Goal: Task Accomplishment & Management: Manage account settings

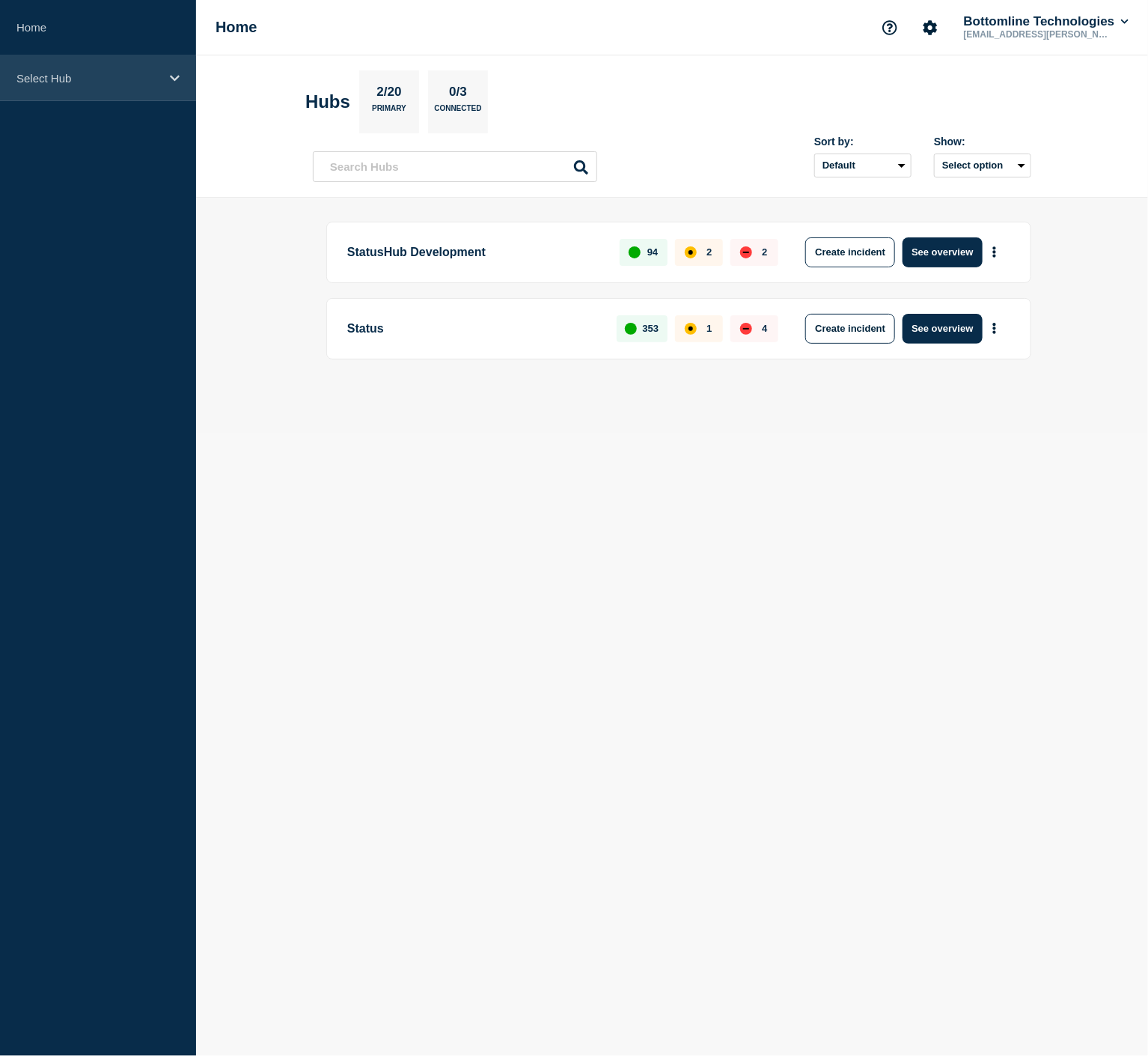
click at [159, 85] on div "Select Hub" at bounding box center [98, 78] width 196 height 45
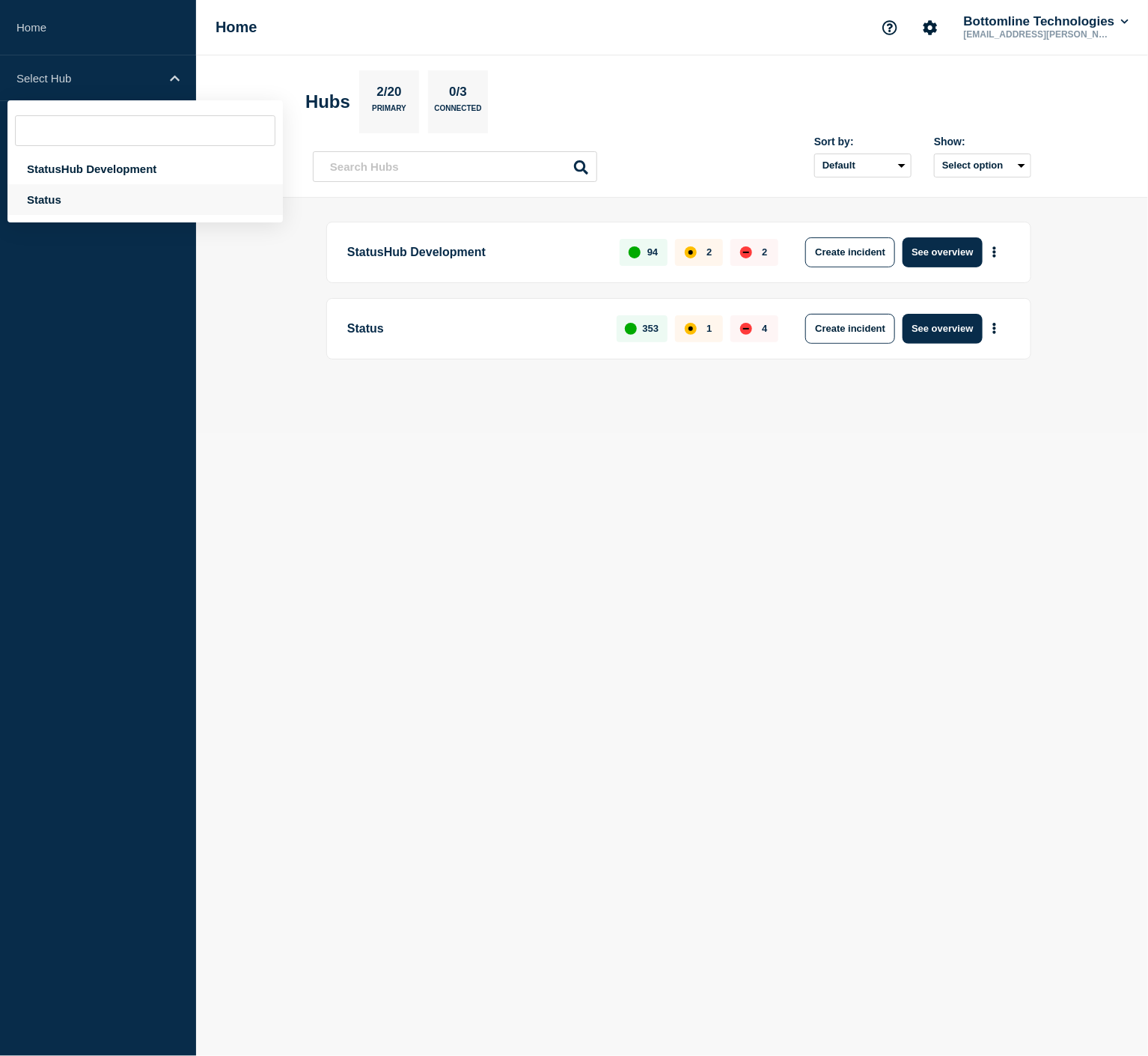
click at [97, 199] on div "Status" at bounding box center [145, 199] width 275 height 31
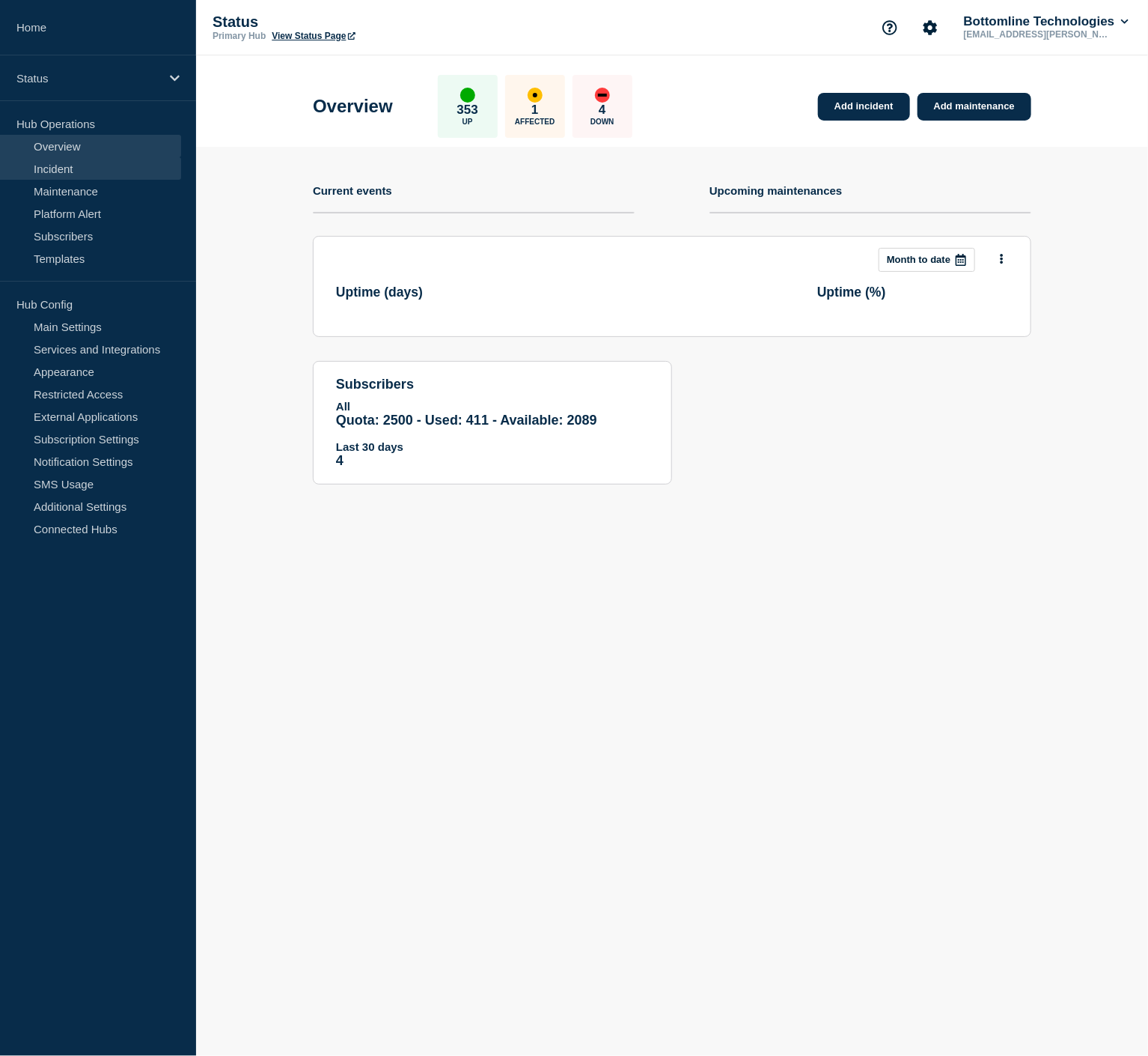
click at [87, 176] on link "Incident" at bounding box center [91, 169] width 181 height 23
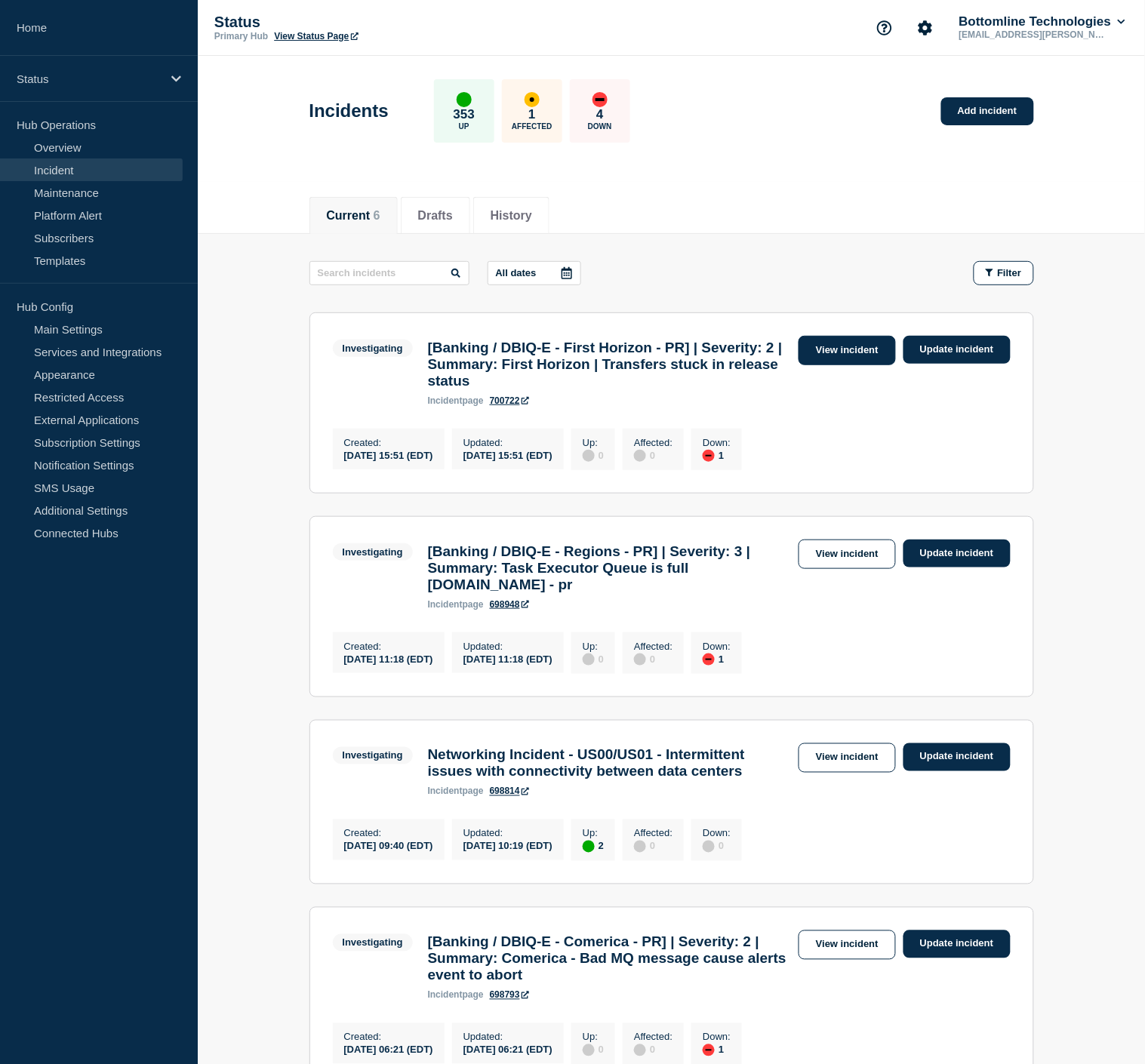
click at [851, 350] on link "View incident" at bounding box center [846, 350] width 97 height 29
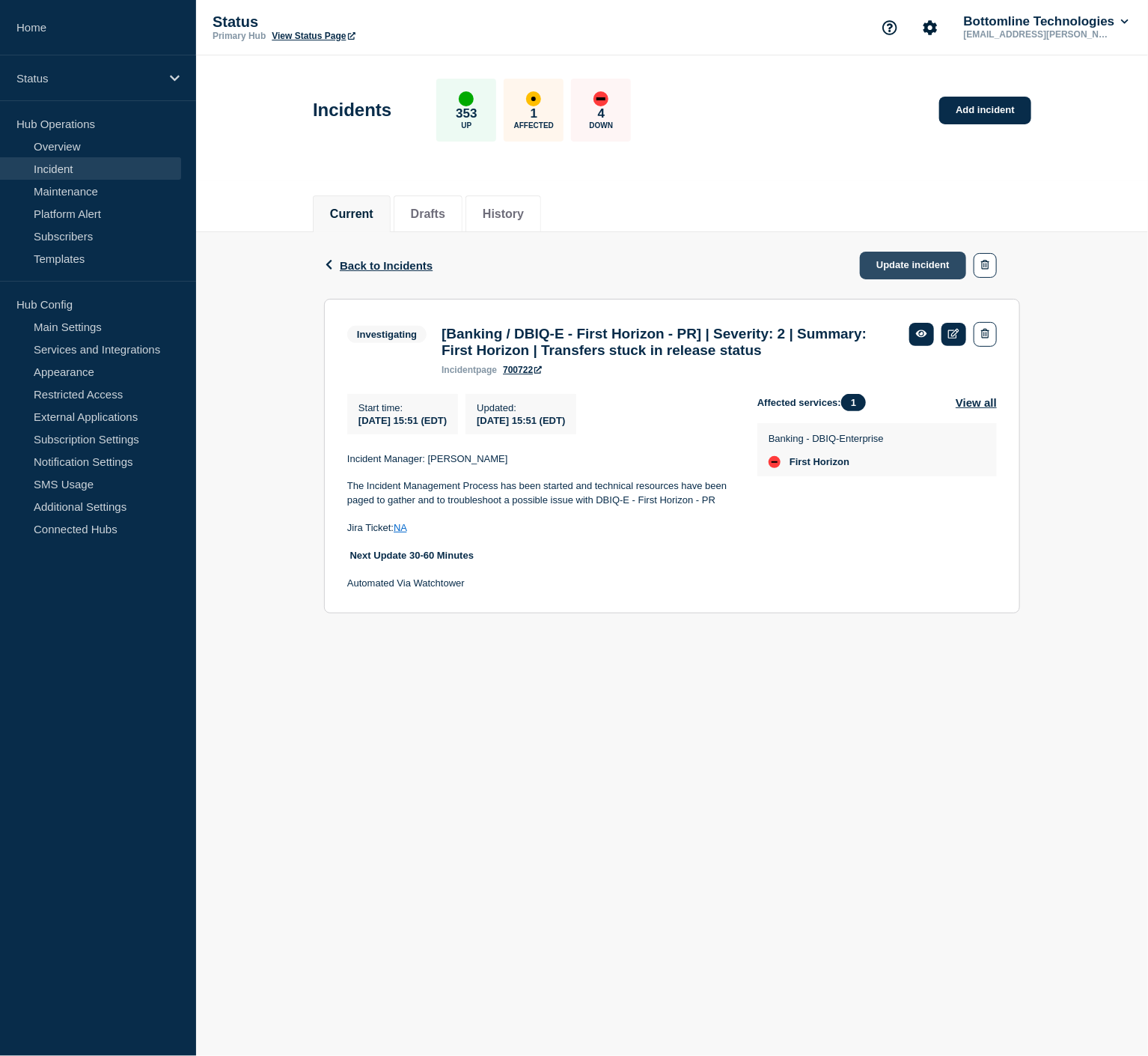
click at [896, 261] on link "Update incident" at bounding box center [913, 265] width 106 height 28
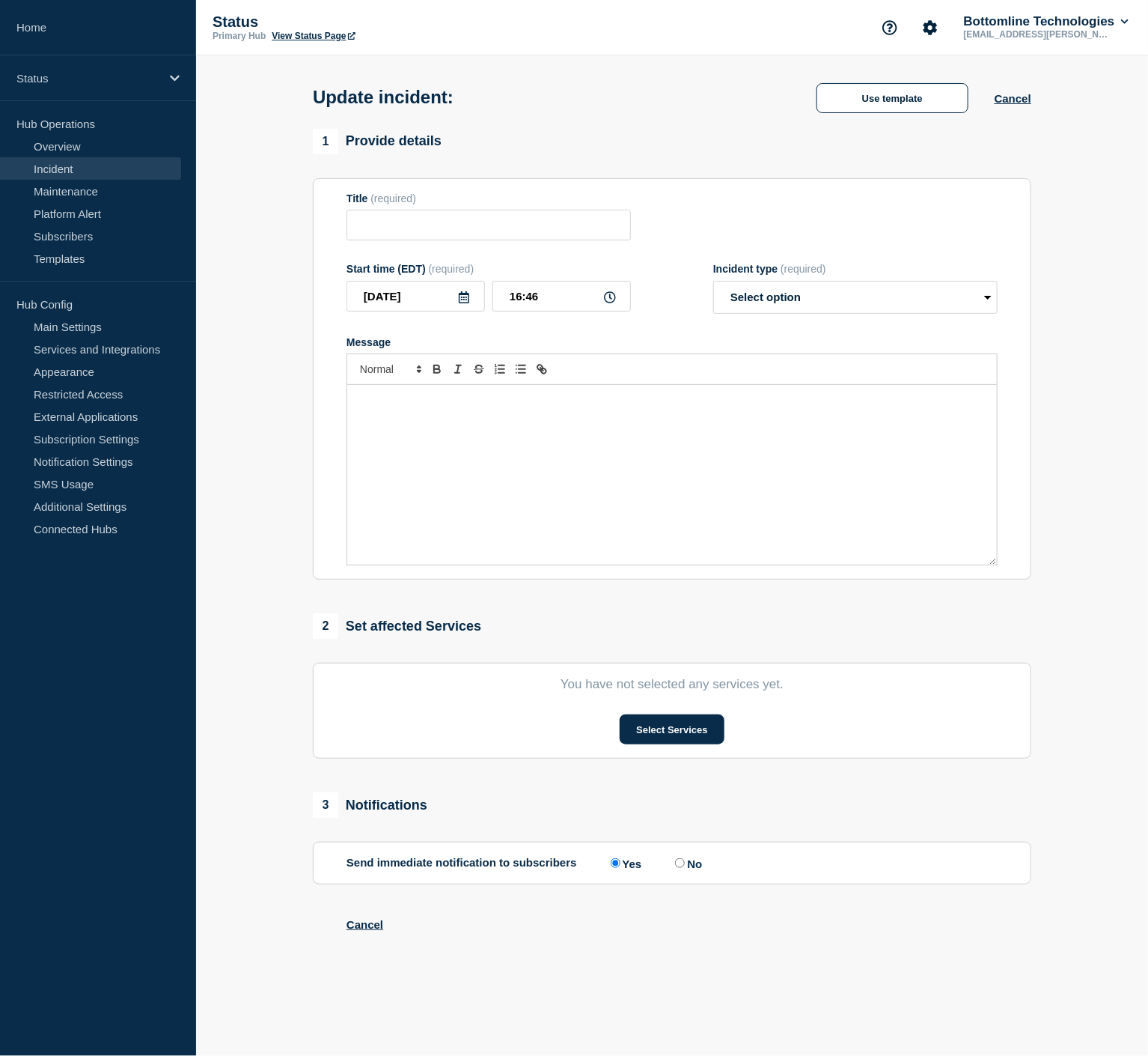
type input "[Banking / DBIQ-E - First Horizon - PR] | Severity: 2 | Summary: First Horizon …"
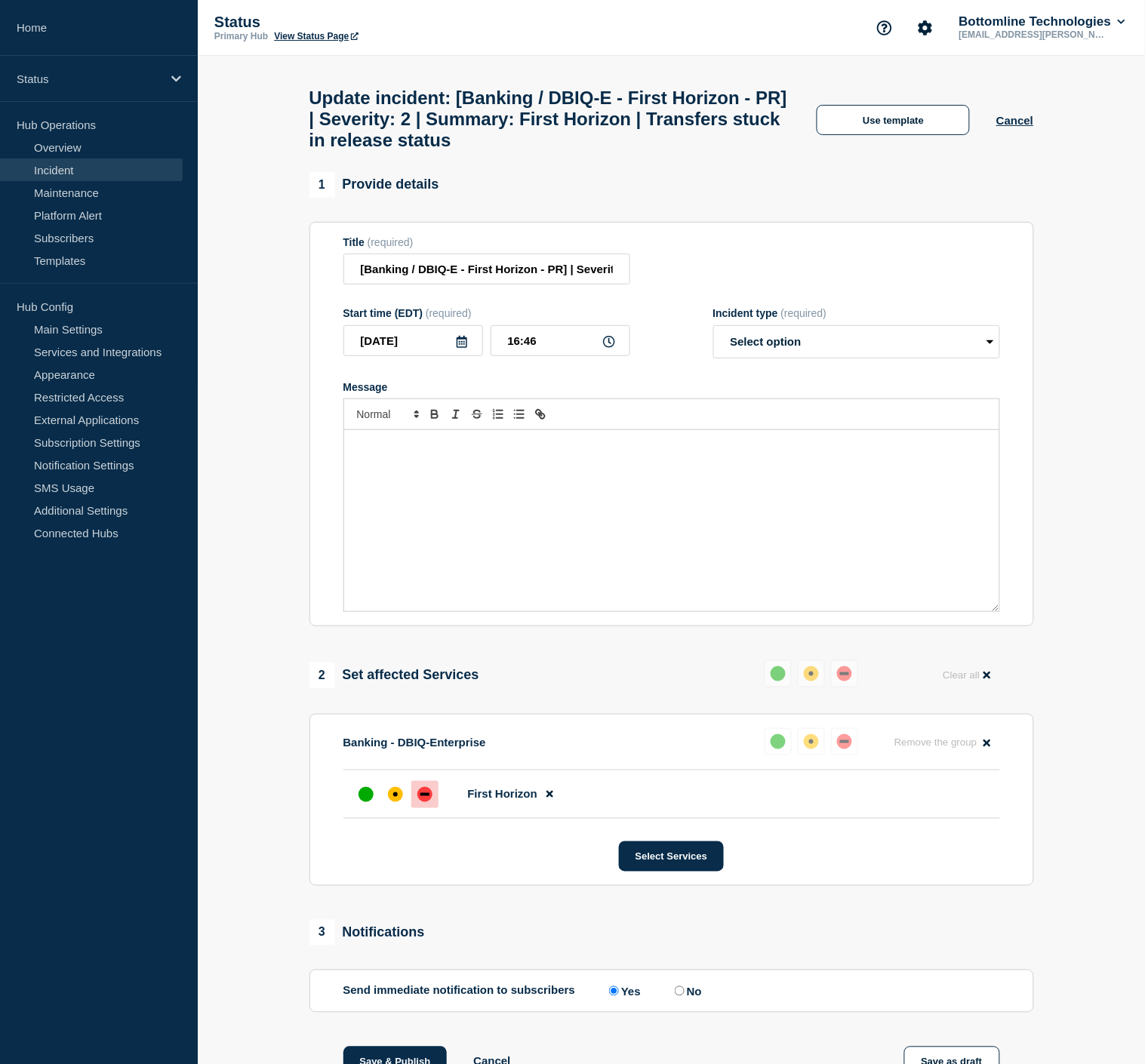
click at [550, 478] on div "Message" at bounding box center [671, 521] width 655 height 181
click at [931, 134] on button "Use template" at bounding box center [893, 119] width 154 height 30
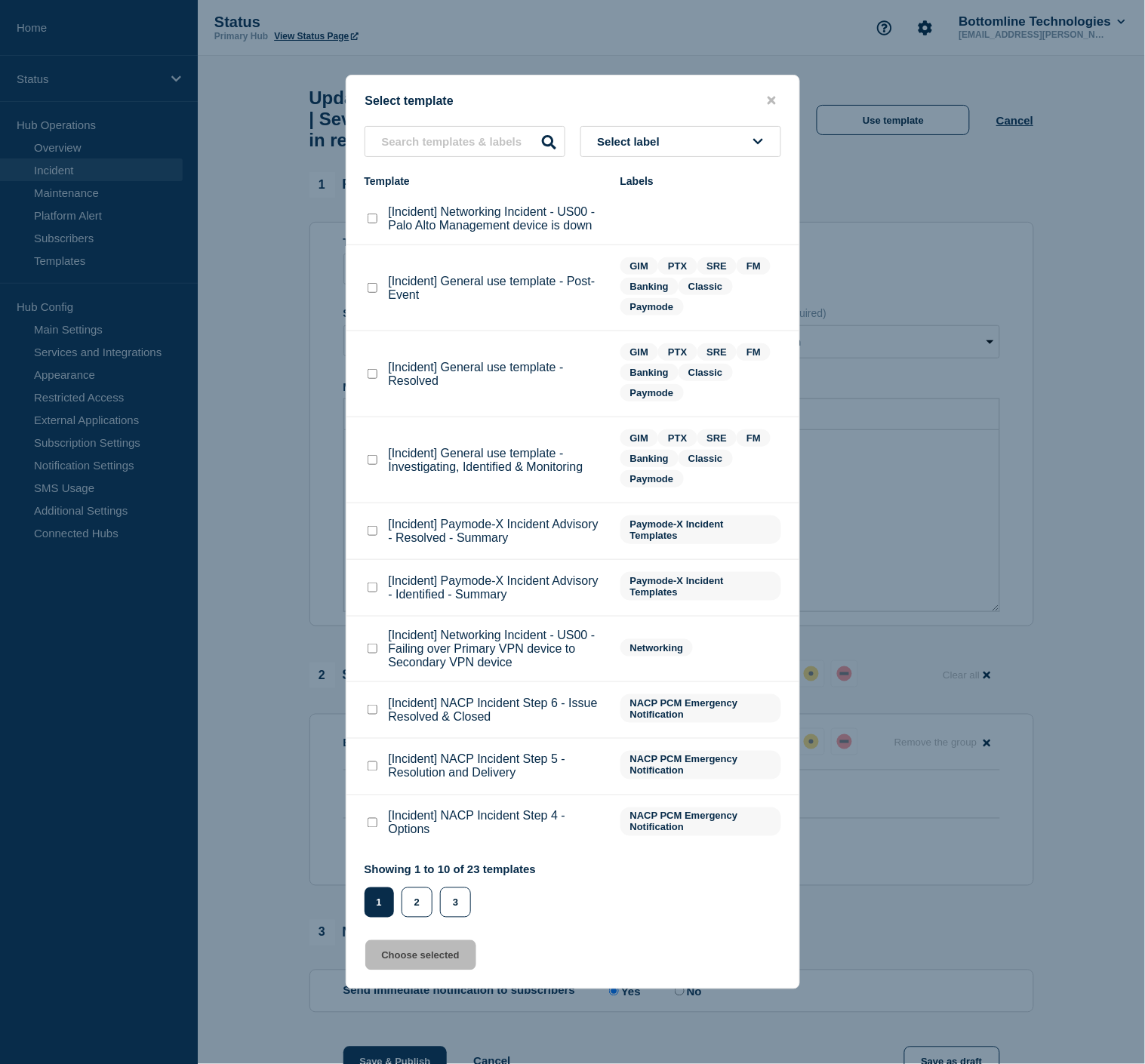
click at [377, 463] on div at bounding box center [372, 460] width 15 height 15
click at [368, 465] on checkbox"] "[Incident] General use template - Investigating, Identified & Monitoring checkb…" at bounding box center [372, 460] width 10 height 10
checkbox checkbox"] "true"
click at [427, 952] on button "Choose selected" at bounding box center [421, 955] width 111 height 30
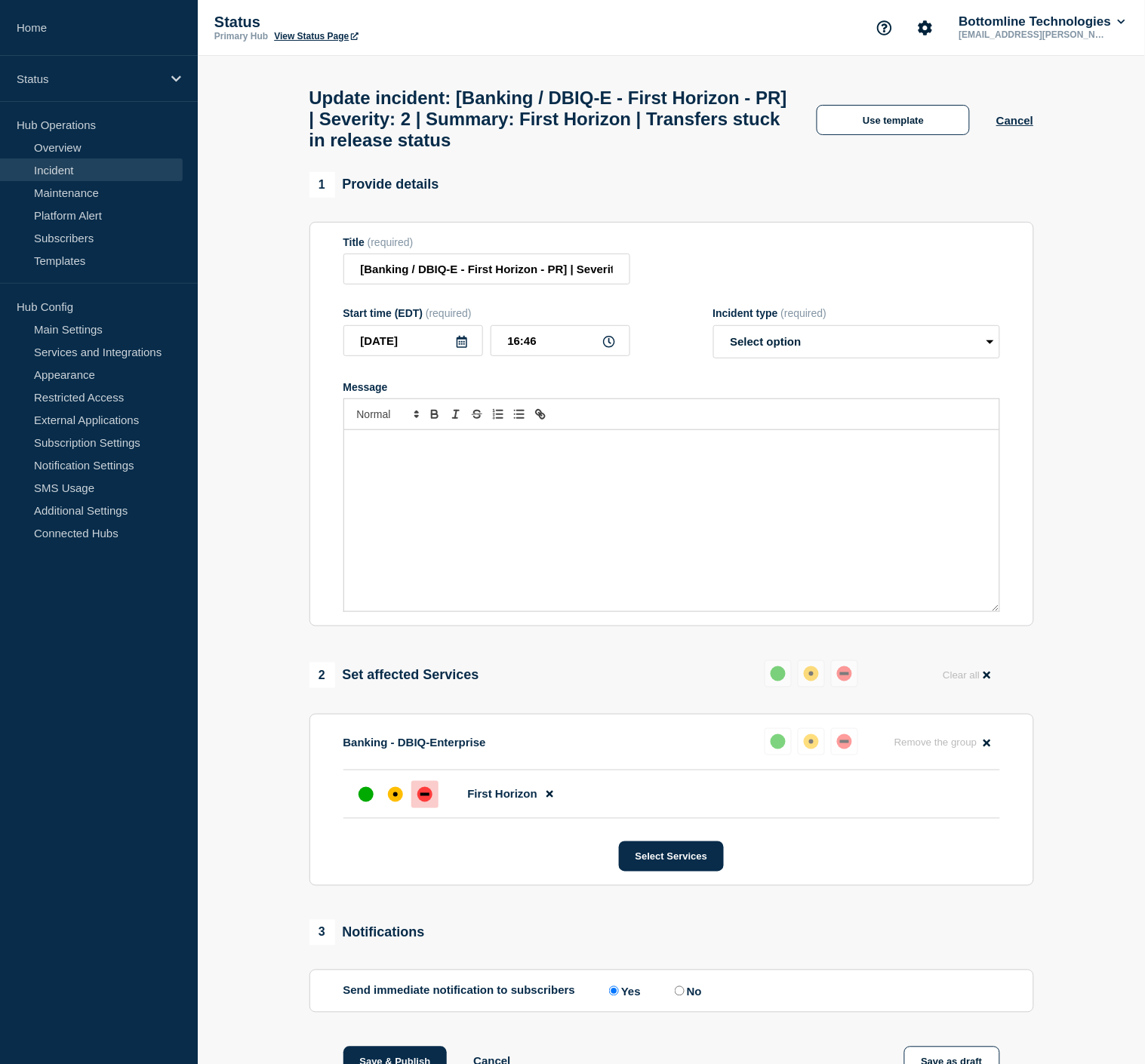
select select "investigating"
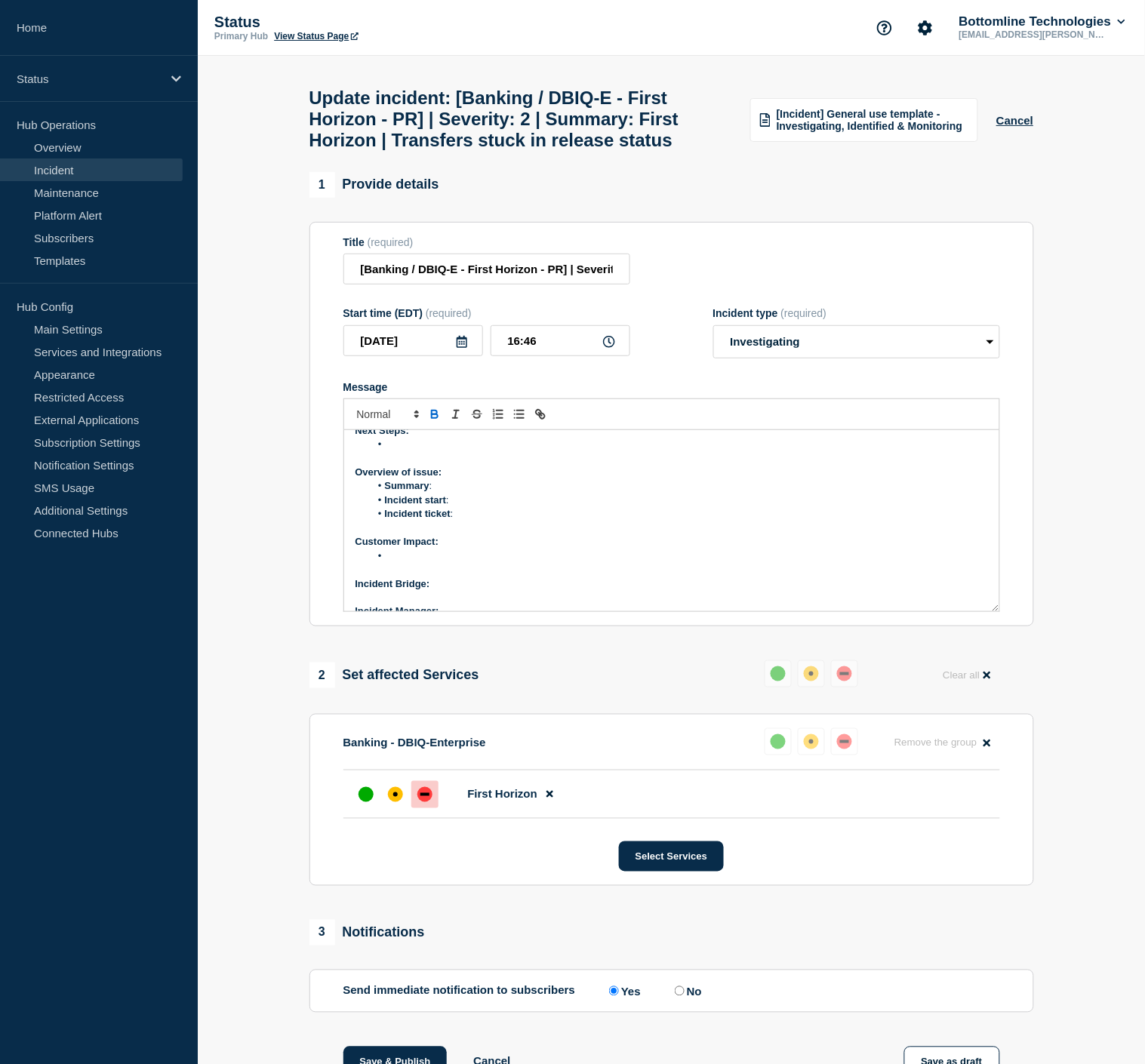
scroll to position [129, 0]
click at [463, 602] on p "Next Update:" at bounding box center [671, 595] width 632 height 14
click at [509, 574] on p "Product Line representative:" at bounding box center [671, 567] width 632 height 14
click at [481, 546] on p "Incident Manager:" at bounding box center [671, 539] width 632 height 14
click at [456, 519] on p "Incident Bridge:" at bounding box center [671, 512] width 632 height 14
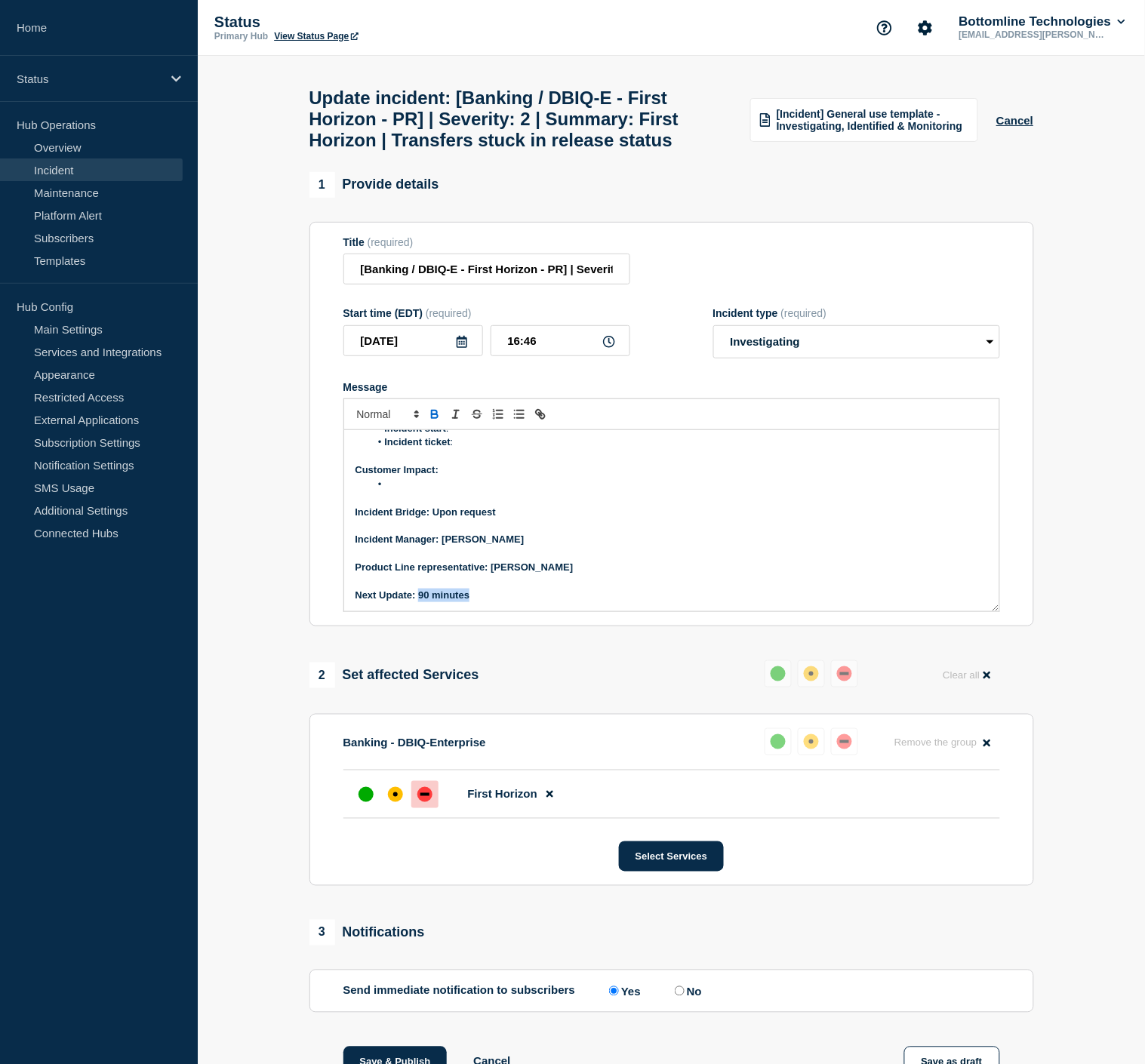
drag, startPoint x: 473, startPoint y: 612, endPoint x: 424, endPoint y: 541, distance: 86.3
click at [417, 602] on p "Next Update: 90 minutes" at bounding box center [671, 595] width 632 height 14
click at [428, 421] on icon "Toggle bold text" at bounding box center [434, 414] width 14 height 14
drag, startPoint x: 575, startPoint y: 581, endPoint x: 492, endPoint y: 587, distance: 83.2
click at [492, 574] on p "Product Line representative: [PERSON_NAME]" at bounding box center [671, 567] width 632 height 14
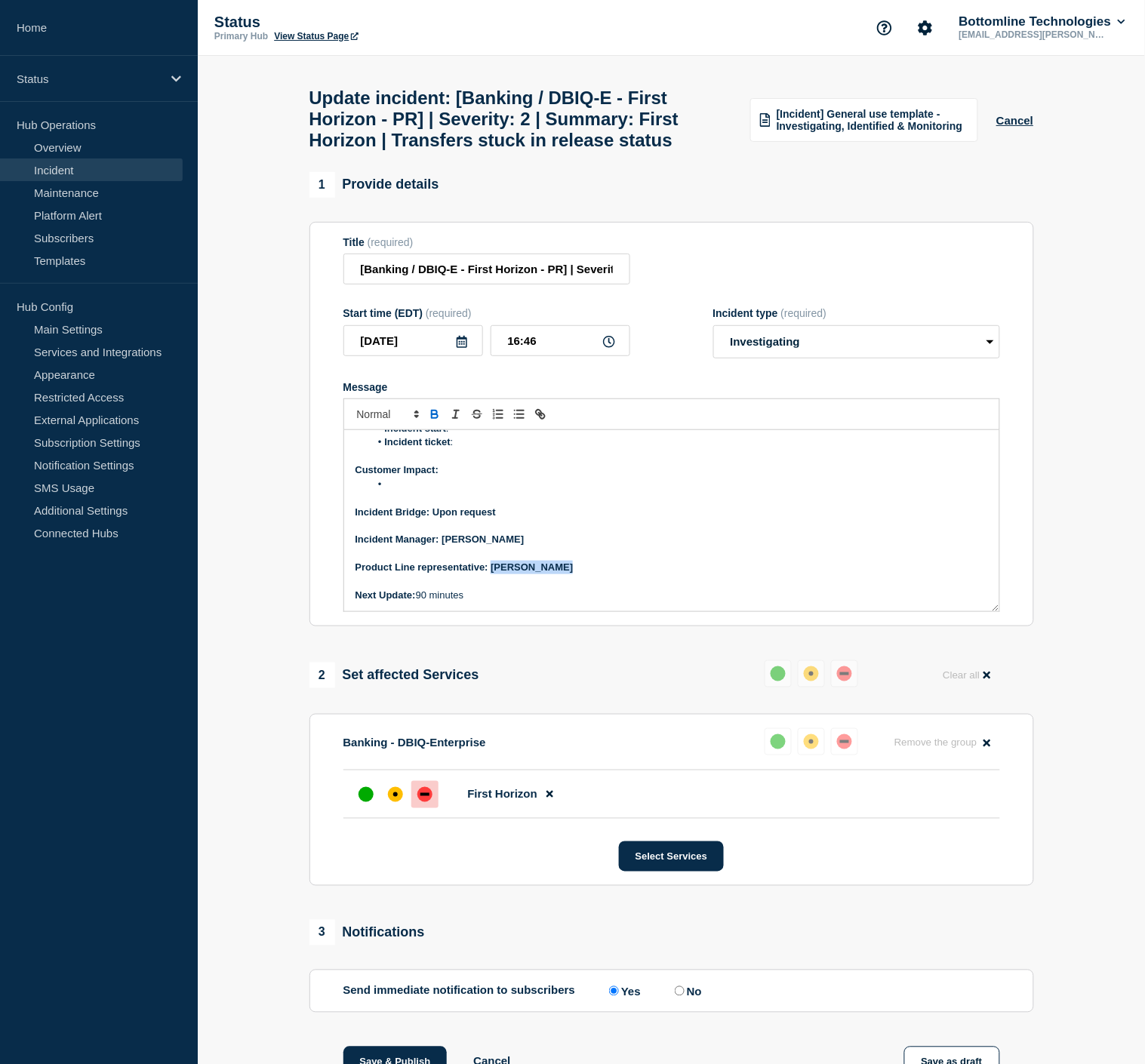
click at [436, 421] on icon "Toggle bold text" at bounding box center [434, 414] width 14 height 14
drag, startPoint x: 513, startPoint y: 549, endPoint x: 443, endPoint y: 557, distance: 70.5
click at [443, 546] on p "Incident Manager: [PERSON_NAME]" at bounding box center [671, 539] width 632 height 14
click at [434, 421] on icon "Toggle bold text" at bounding box center [434, 414] width 14 height 14
drag, startPoint x: 506, startPoint y: 522, endPoint x: 434, endPoint y: 526, distance: 72.1
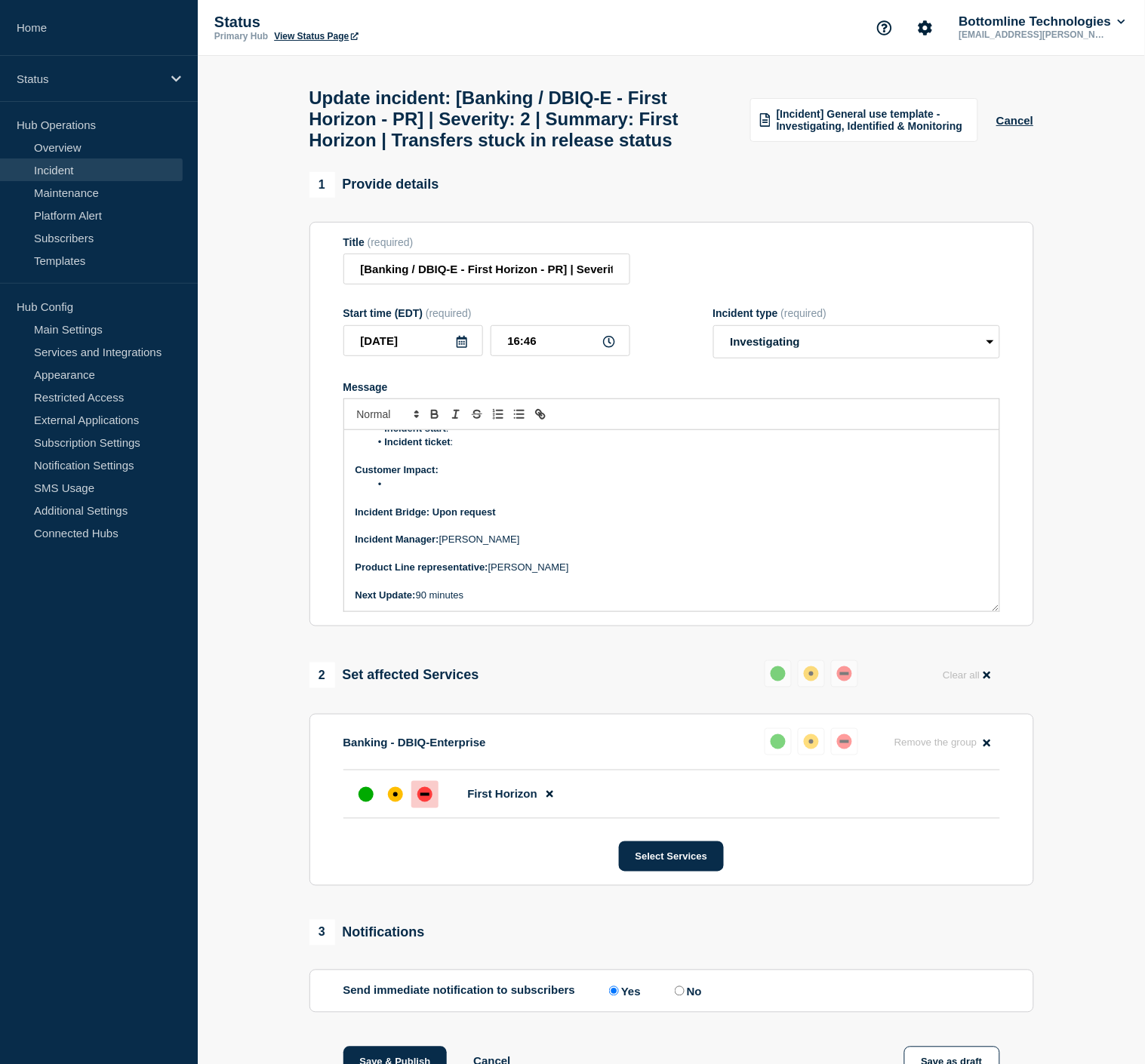
click at [434, 519] on p "Incident Bridge: Upon request" at bounding box center [671, 512] width 632 height 14
drag, startPoint x: 431, startPoint y: 428, endPoint x: 442, endPoint y: 461, distance: 34.8
click at [431, 418] on icon "Toggle bold text" at bounding box center [434, 416] width 6 height 4
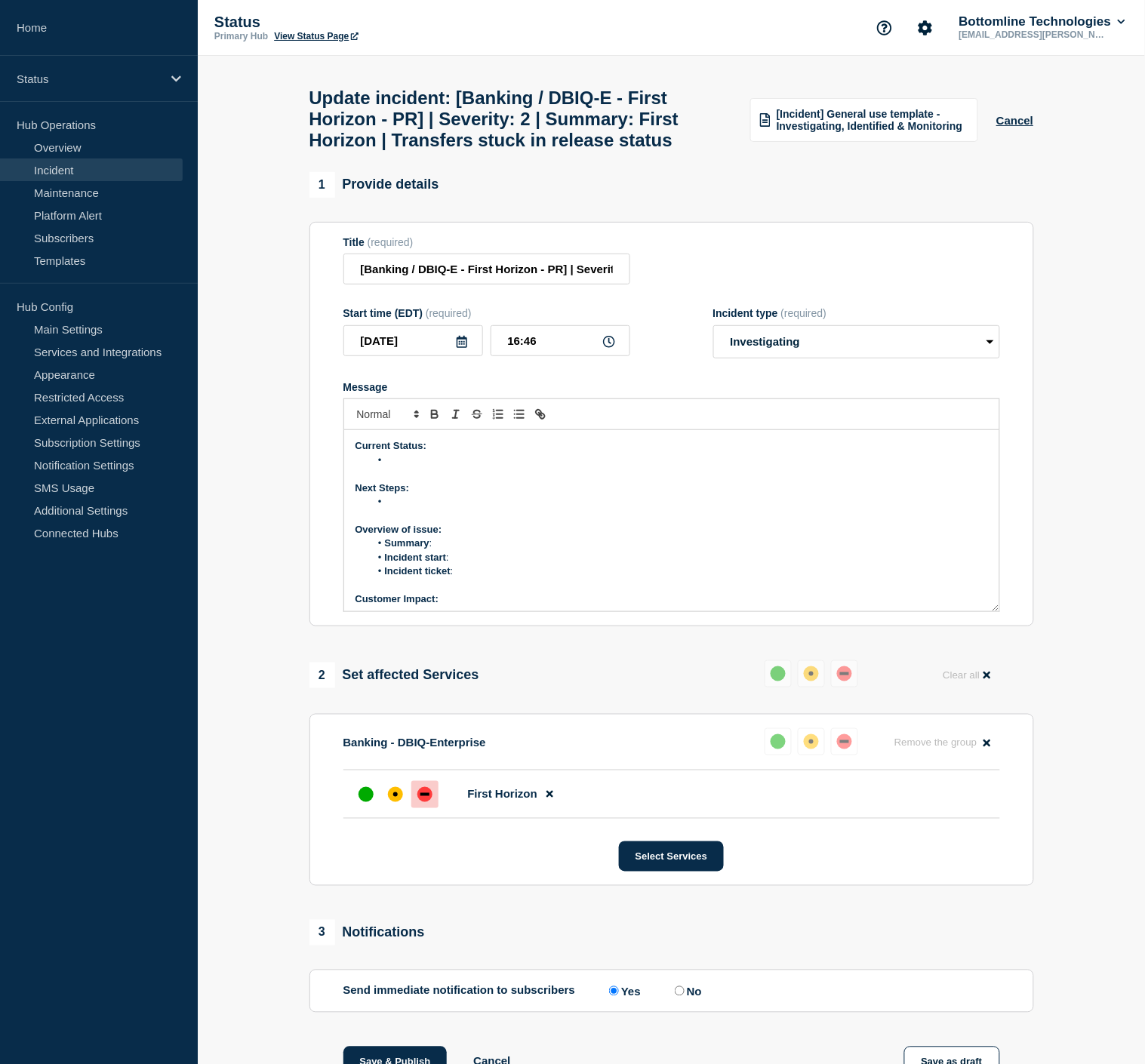
click at [471, 578] on li "Incident ticket :" at bounding box center [679, 571] width 618 height 14
drag, startPoint x: 521, startPoint y: 581, endPoint x: 541, endPoint y: 477, distance: 105.9
click at [461, 578] on li "Incident ticket : WT-57651" at bounding box center [679, 571] width 618 height 14
click at [536, 421] on icon "Toggle link" at bounding box center [540, 414] width 14 height 14
paste input "[URL][DOMAIN_NAME]"
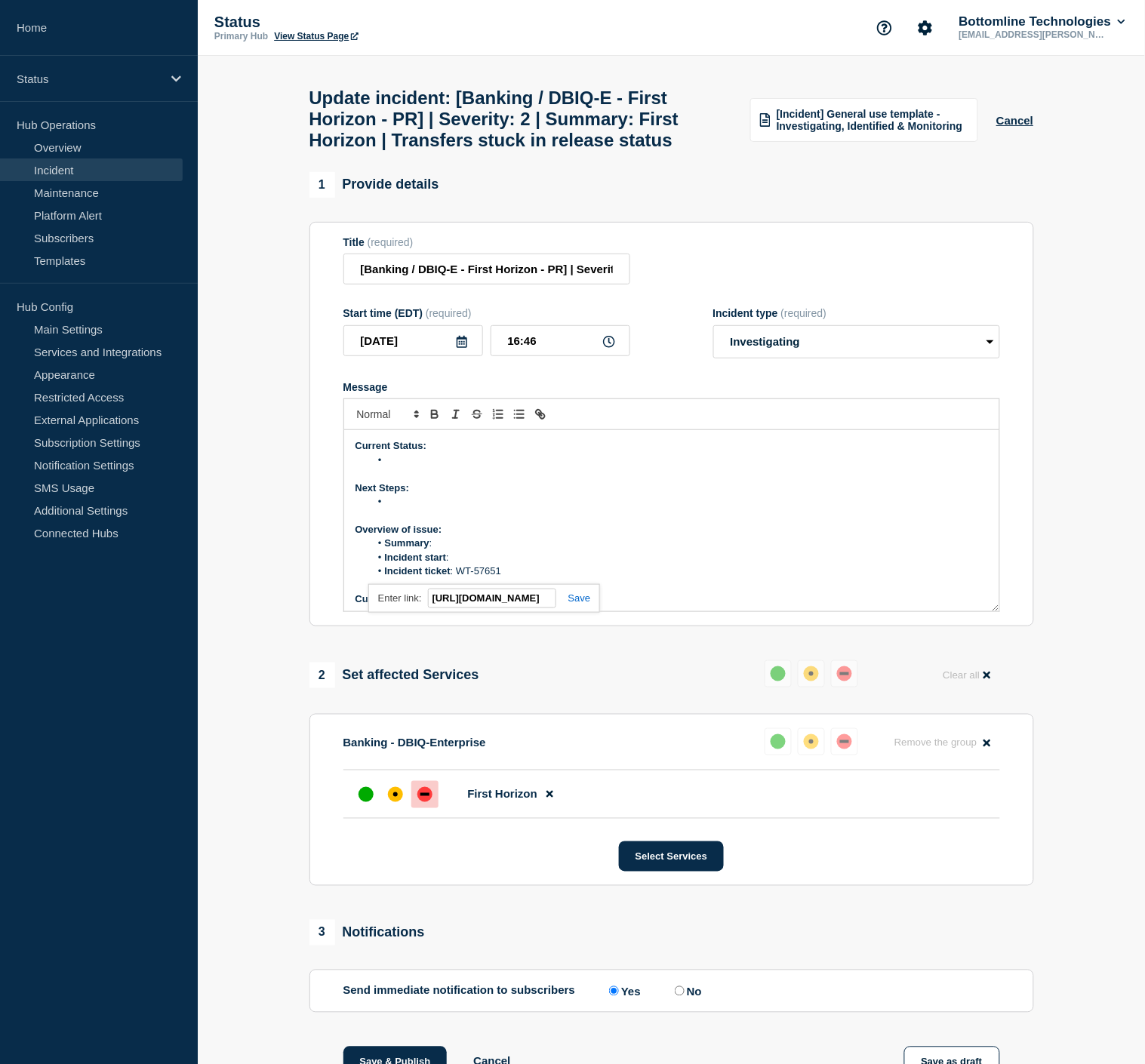
scroll to position [0, 88]
type input "[URL][DOMAIN_NAME]"
click at [573, 603] on link at bounding box center [573, 598] width 34 height 11
click at [509, 564] on li "Incident start :" at bounding box center [679, 557] width 618 height 14
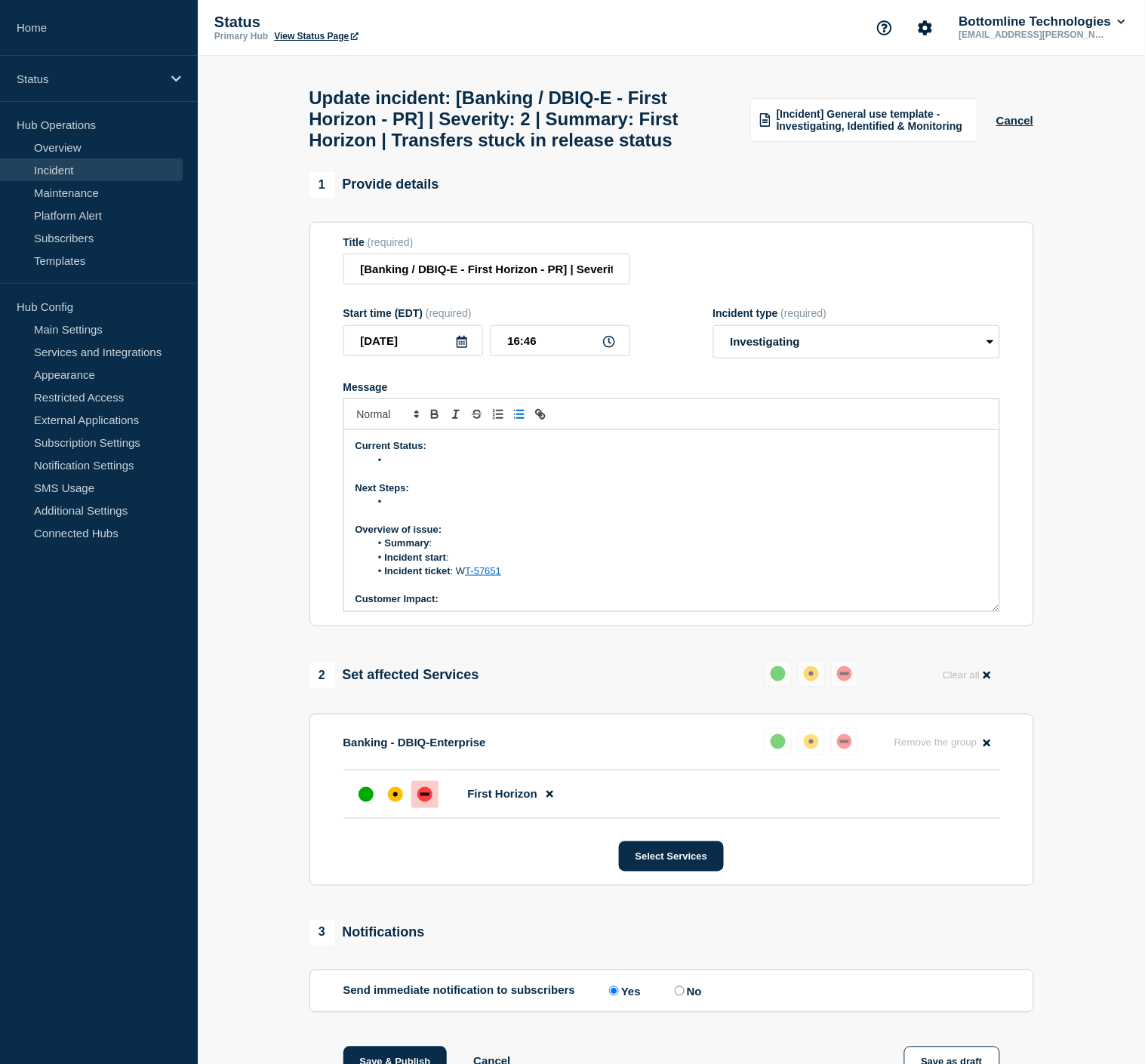
click at [524, 564] on li "Incident start :" at bounding box center [679, 557] width 618 height 14
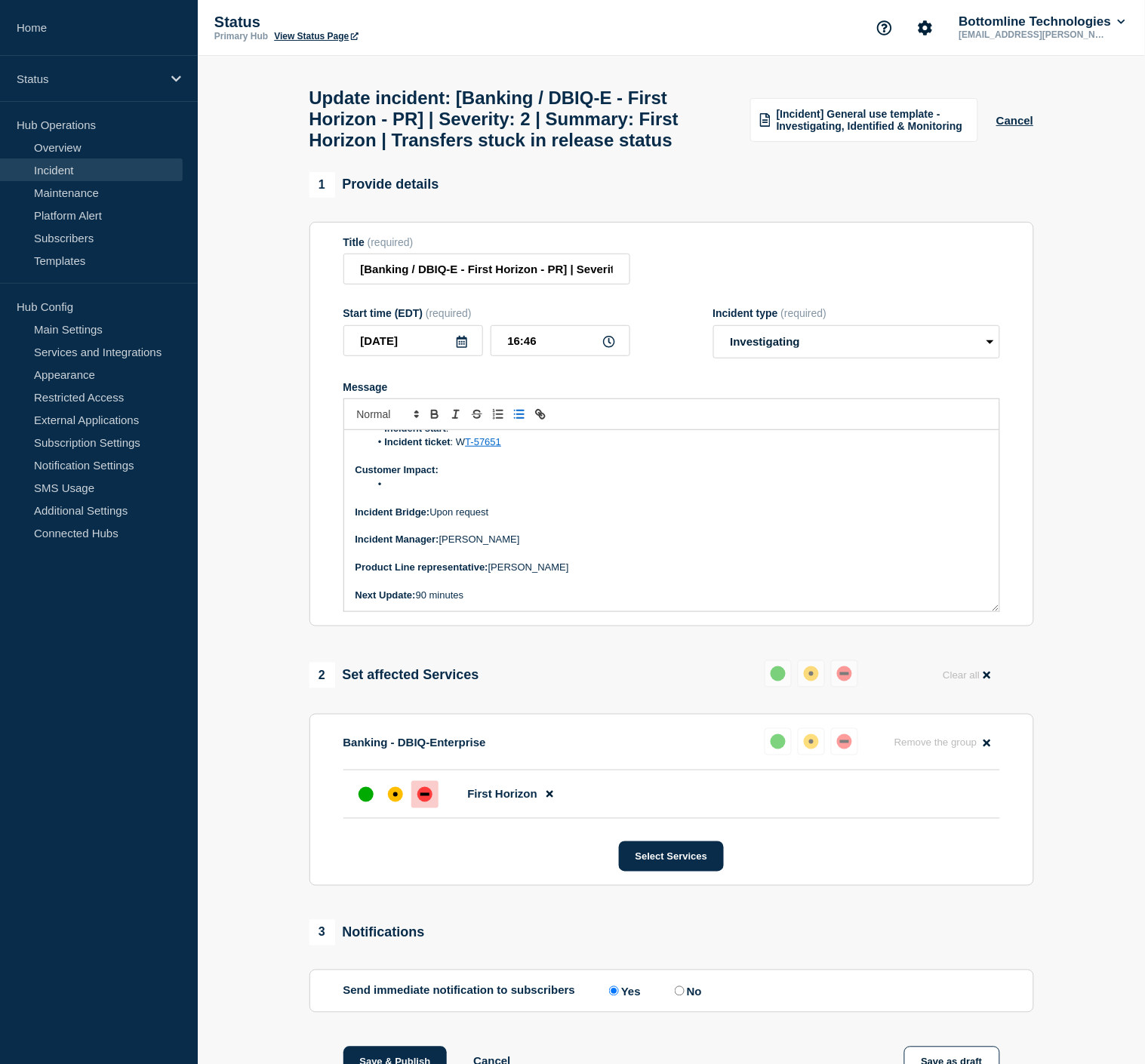
click at [427, 491] on li "Message" at bounding box center [679, 484] width 618 height 14
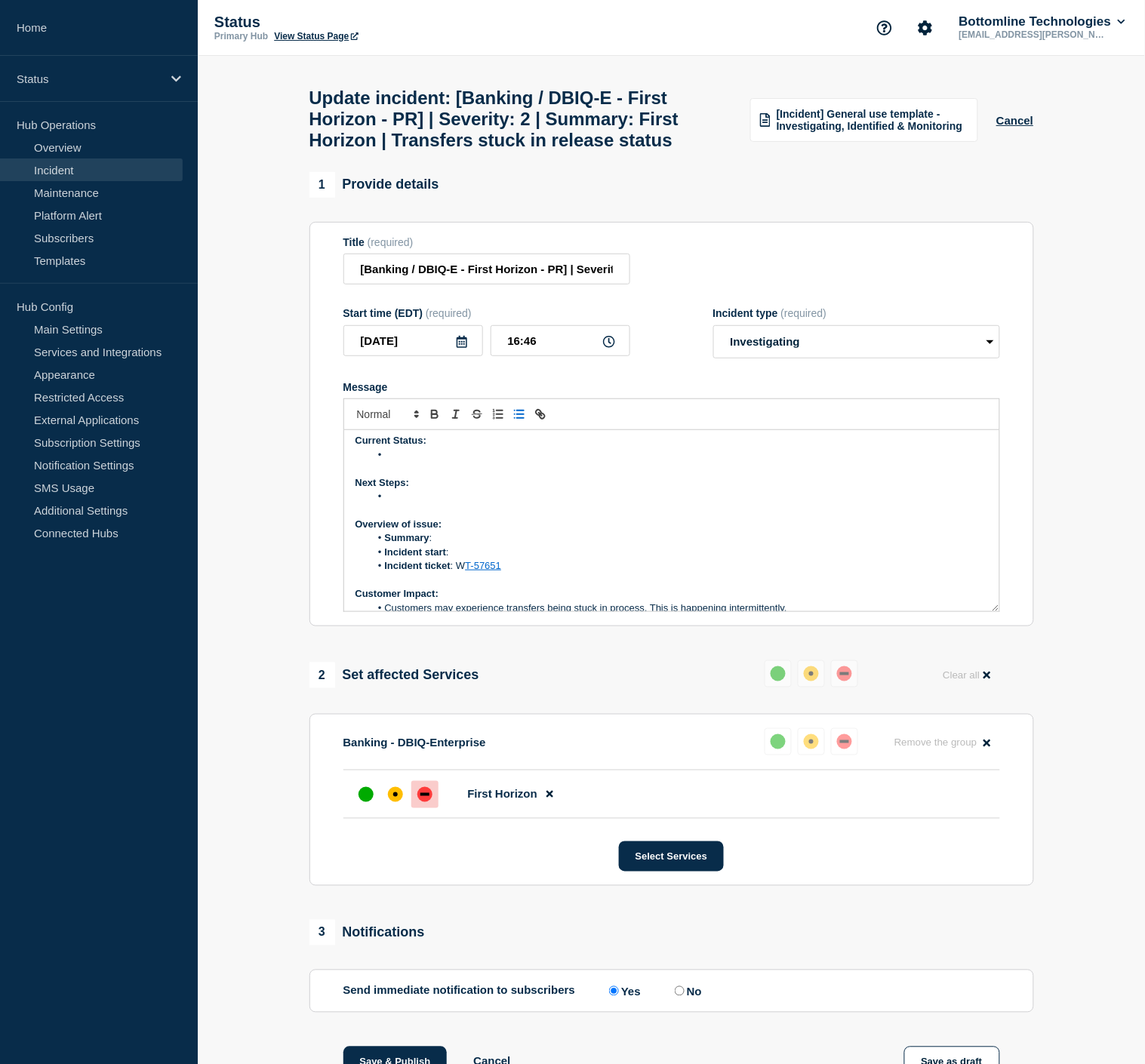
scroll to position [0, 0]
click at [456, 550] on li "Summary :" at bounding box center [679, 543] width 618 height 14
click at [530, 550] on li "Summary : Trans" at bounding box center [679, 543] width 618 height 14
click at [493, 550] on li "Summary : Transfers are getting stuck in release status" at bounding box center [679, 543] width 618 height 14
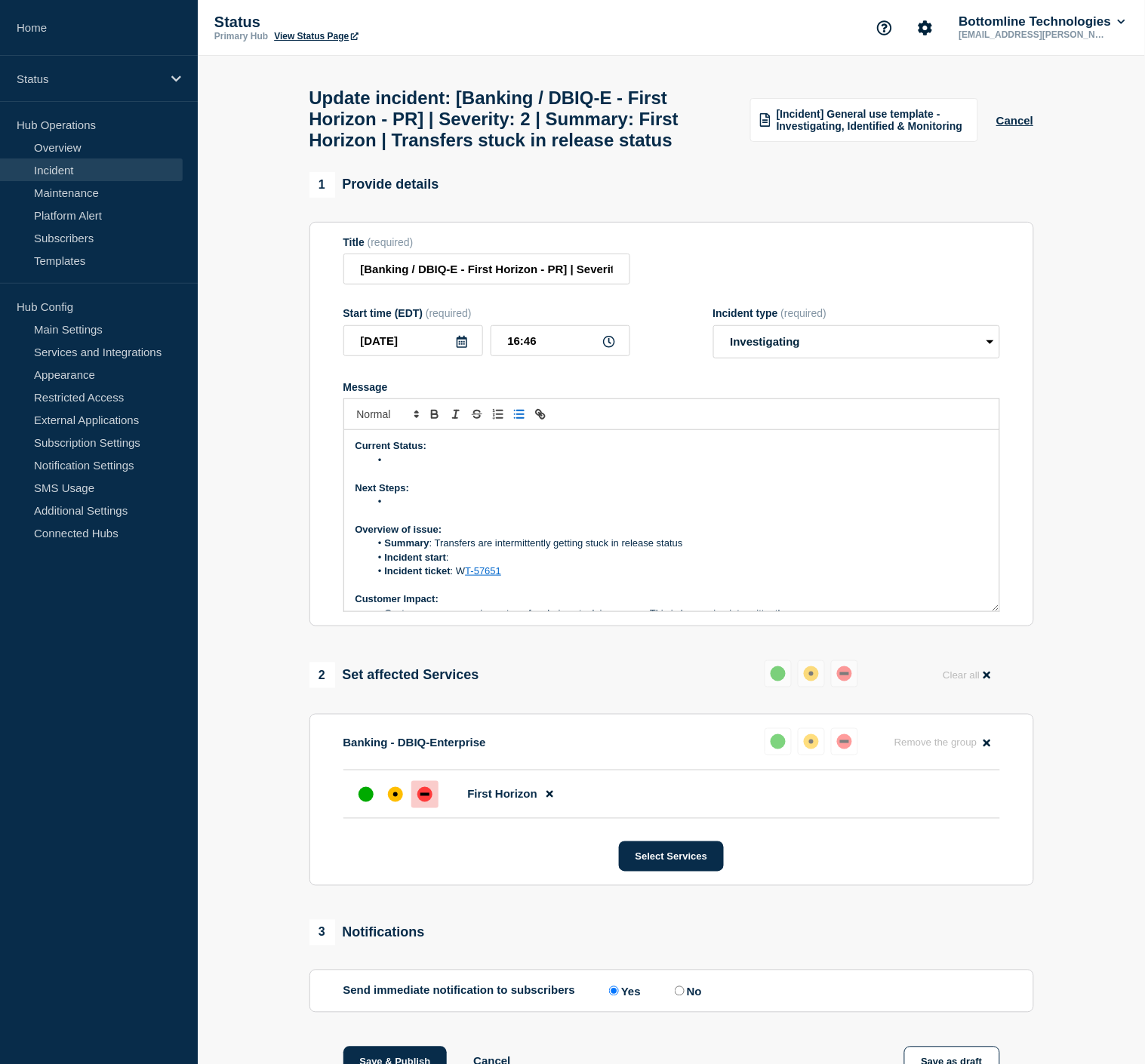
click at [493, 563] on li "Incident start :" at bounding box center [679, 557] width 618 height 14
click at [424, 467] on li "Message" at bounding box center [679, 460] width 618 height 14
click at [417, 509] on li "Message" at bounding box center [679, 501] width 618 height 14
click at [697, 509] on li "Bottomline is engaging additional resources to review the logs and the" at bounding box center [679, 501] width 618 height 14
click at [446, 466] on li "Message" at bounding box center [679, 460] width 618 height 14
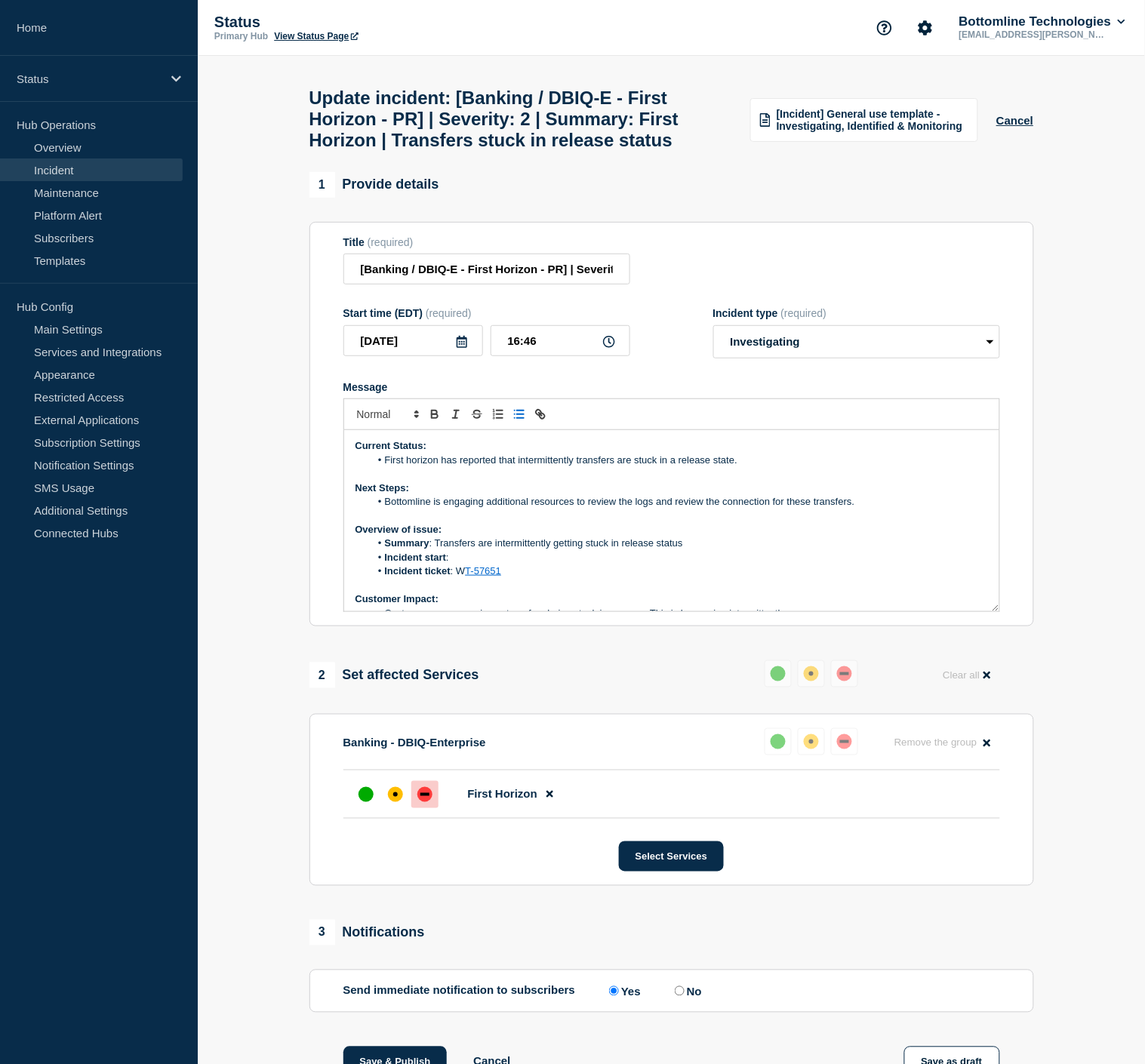
click at [504, 564] on li "Incident start :" at bounding box center [679, 557] width 618 height 14
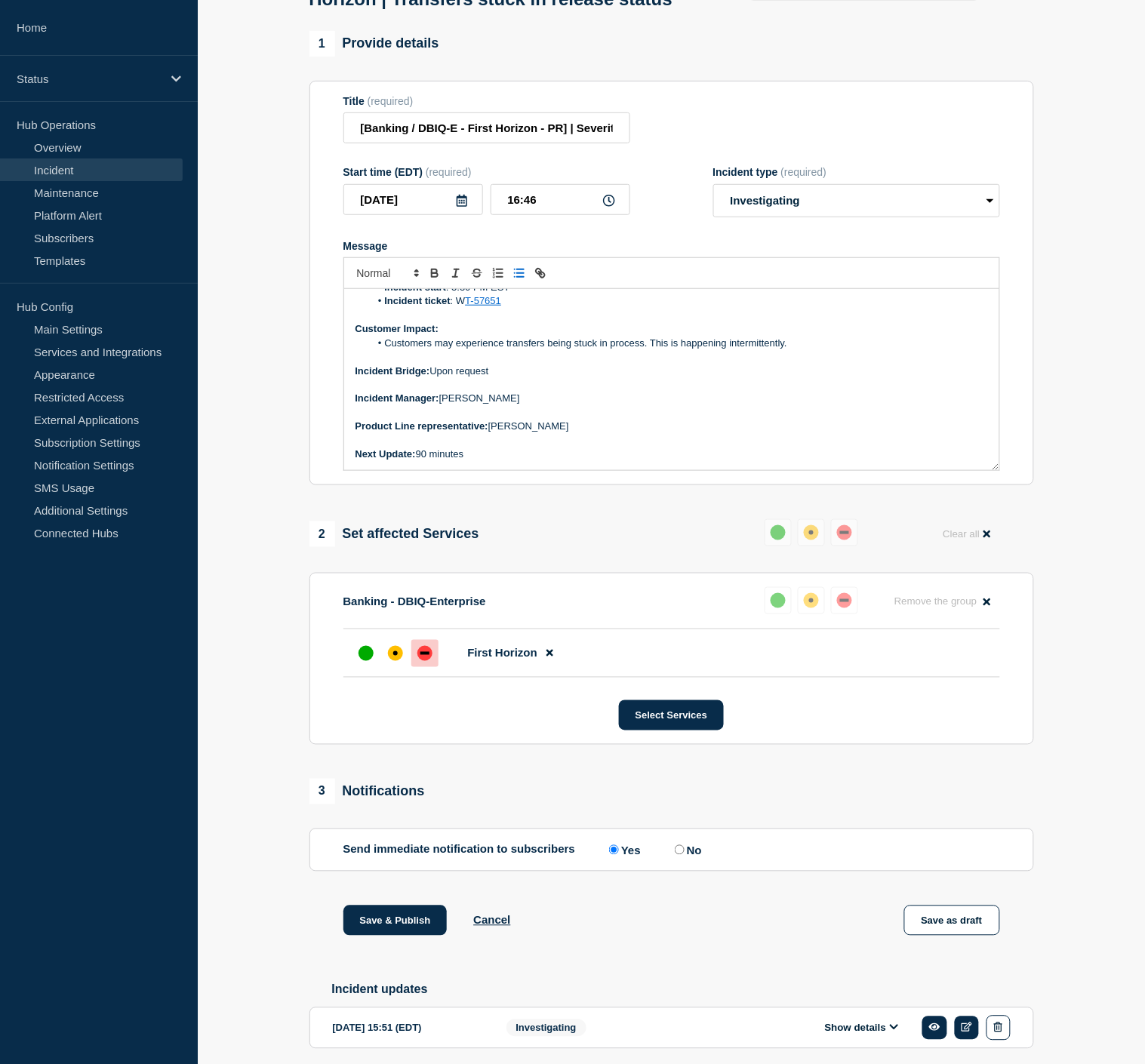
scroll to position [214, 0]
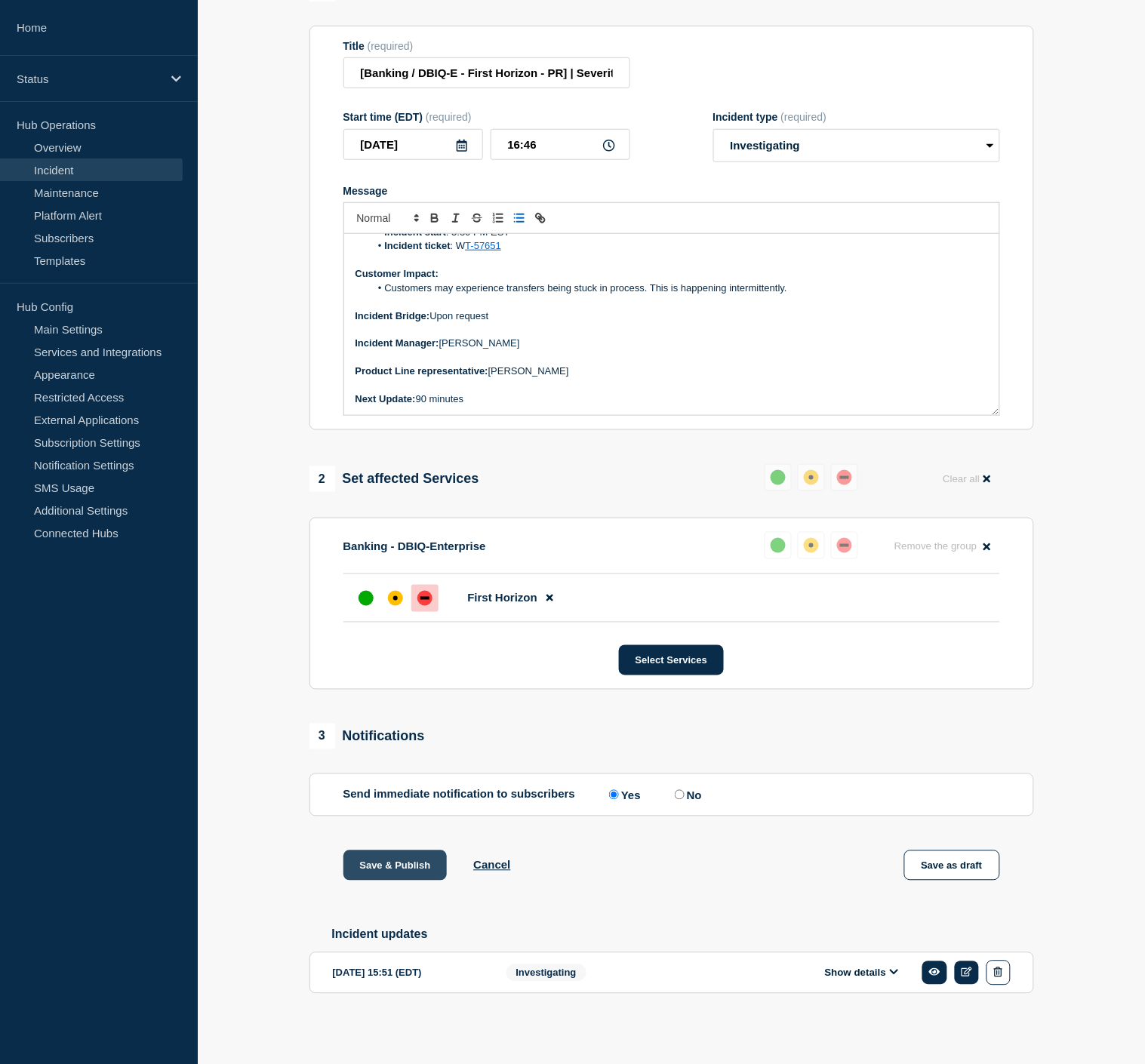
click at [412, 850] on button "Save & Publish" at bounding box center [394, 865] width 104 height 30
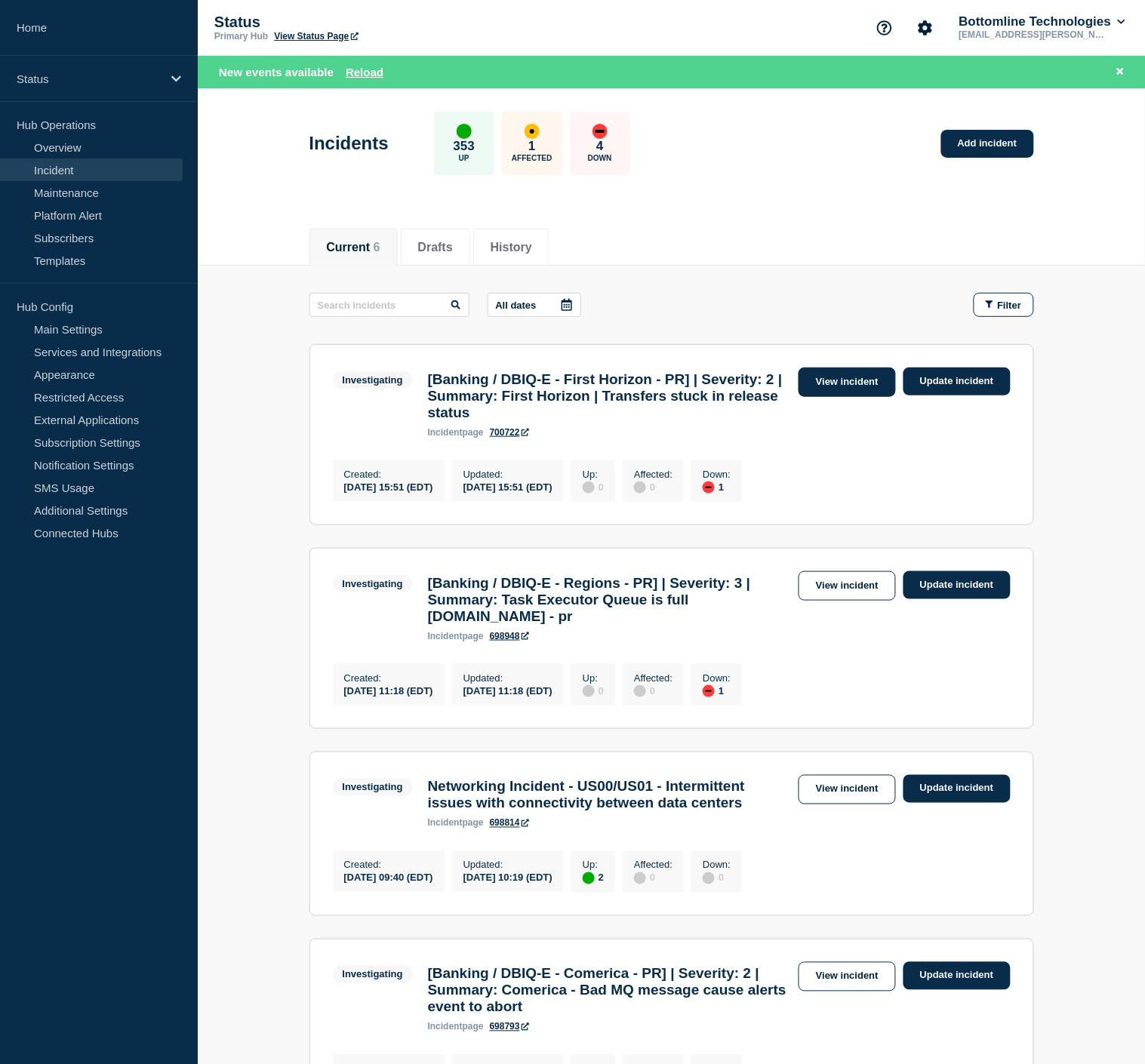
click at [862, 394] on link "View incident" at bounding box center [846, 382] width 97 height 29
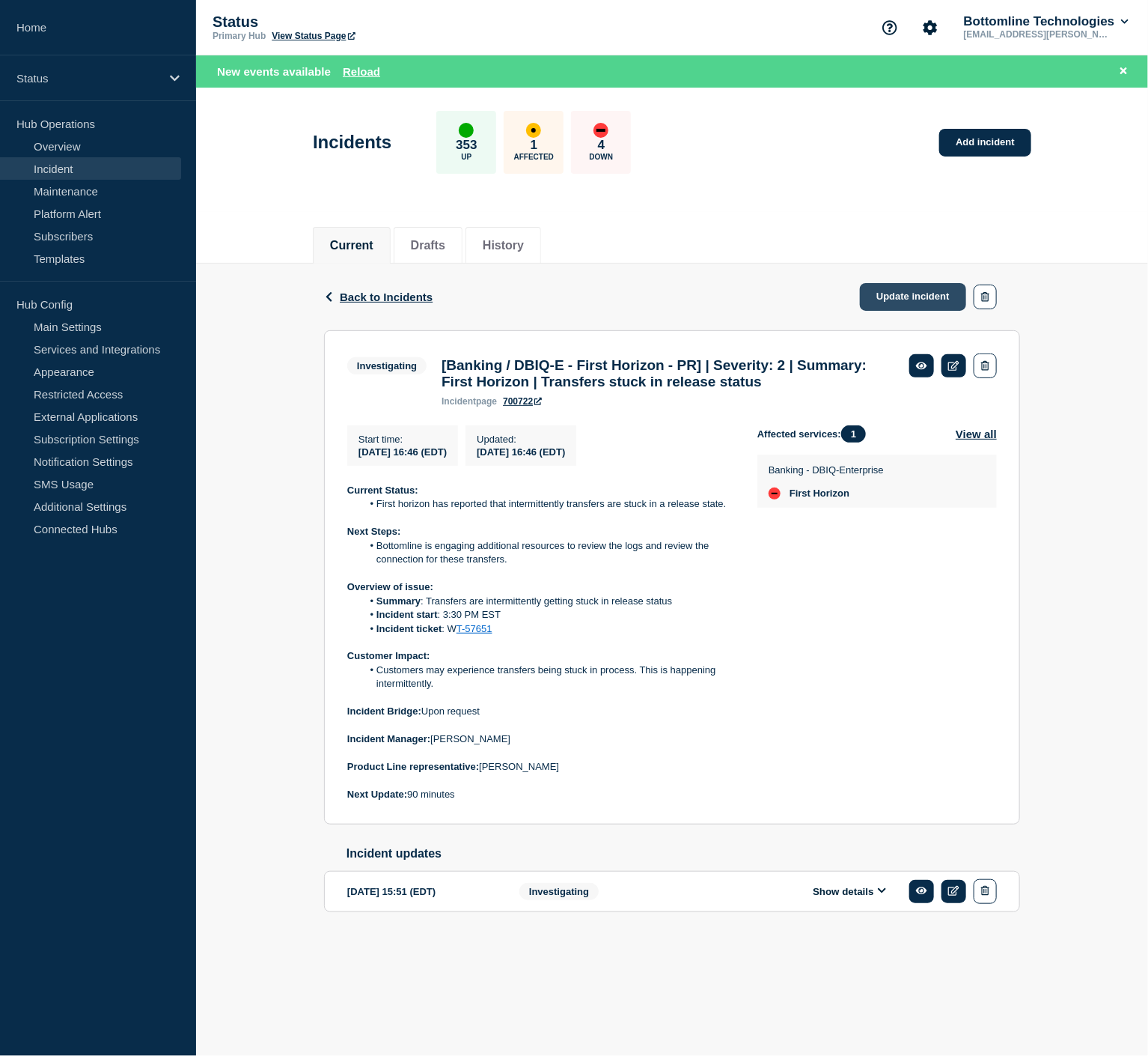
click at [908, 307] on link "Update incident" at bounding box center [913, 297] width 106 height 28
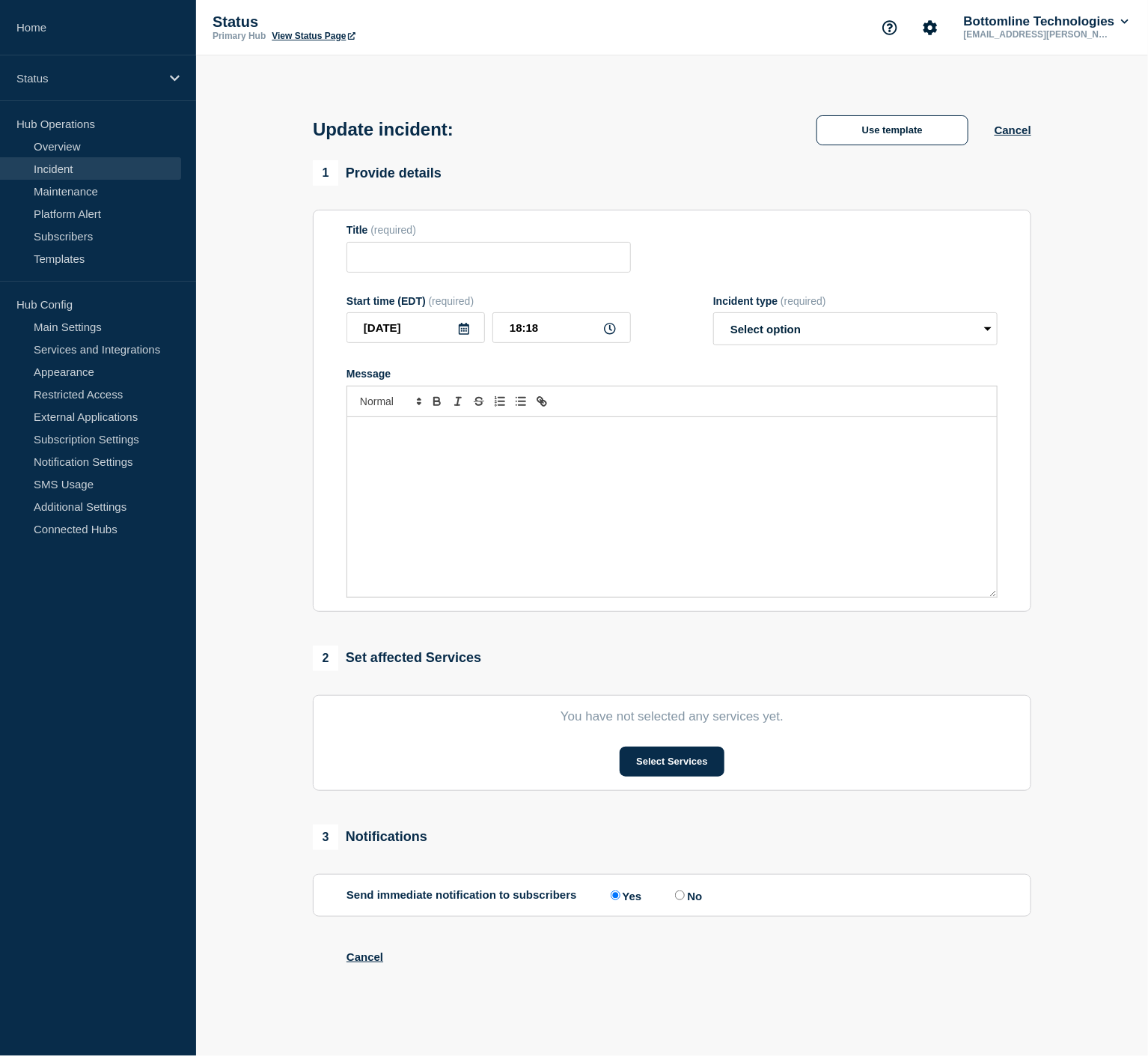
type input "[Banking / DBIQ-E - First Horizon - PR] | Severity: 2 | Summary: First Horizon …"
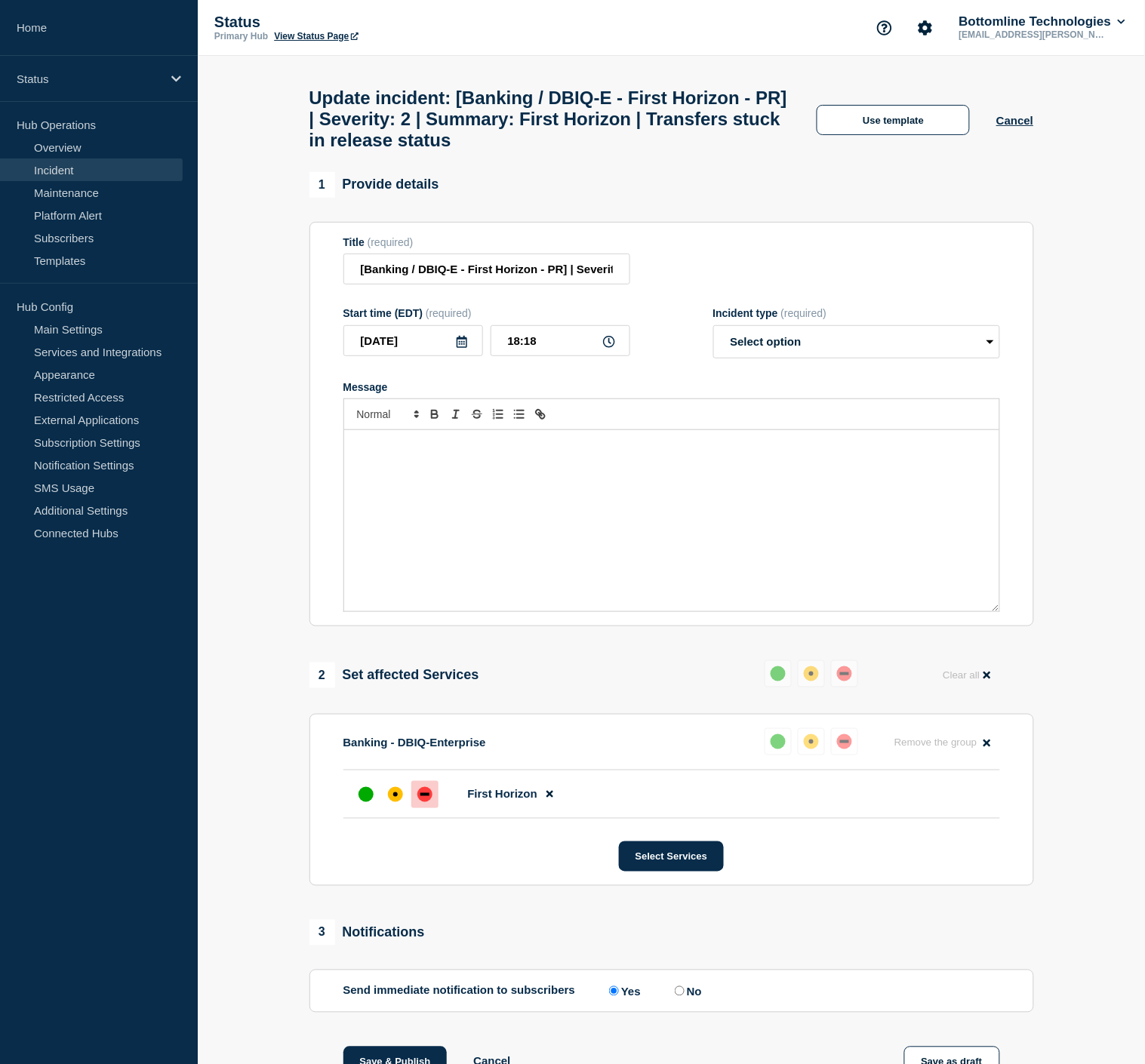
click at [555, 501] on div "Message" at bounding box center [671, 521] width 655 height 181
click at [861, 358] on select "Select option Investigating Identified Monitoring Resolved" at bounding box center [856, 341] width 287 height 33
select select "investigating"
click at [713, 339] on select "Select option Investigating Identified Monitoring Resolved" at bounding box center [856, 341] width 287 height 33
click at [644, 475] on div "Message" at bounding box center [671, 521] width 655 height 181
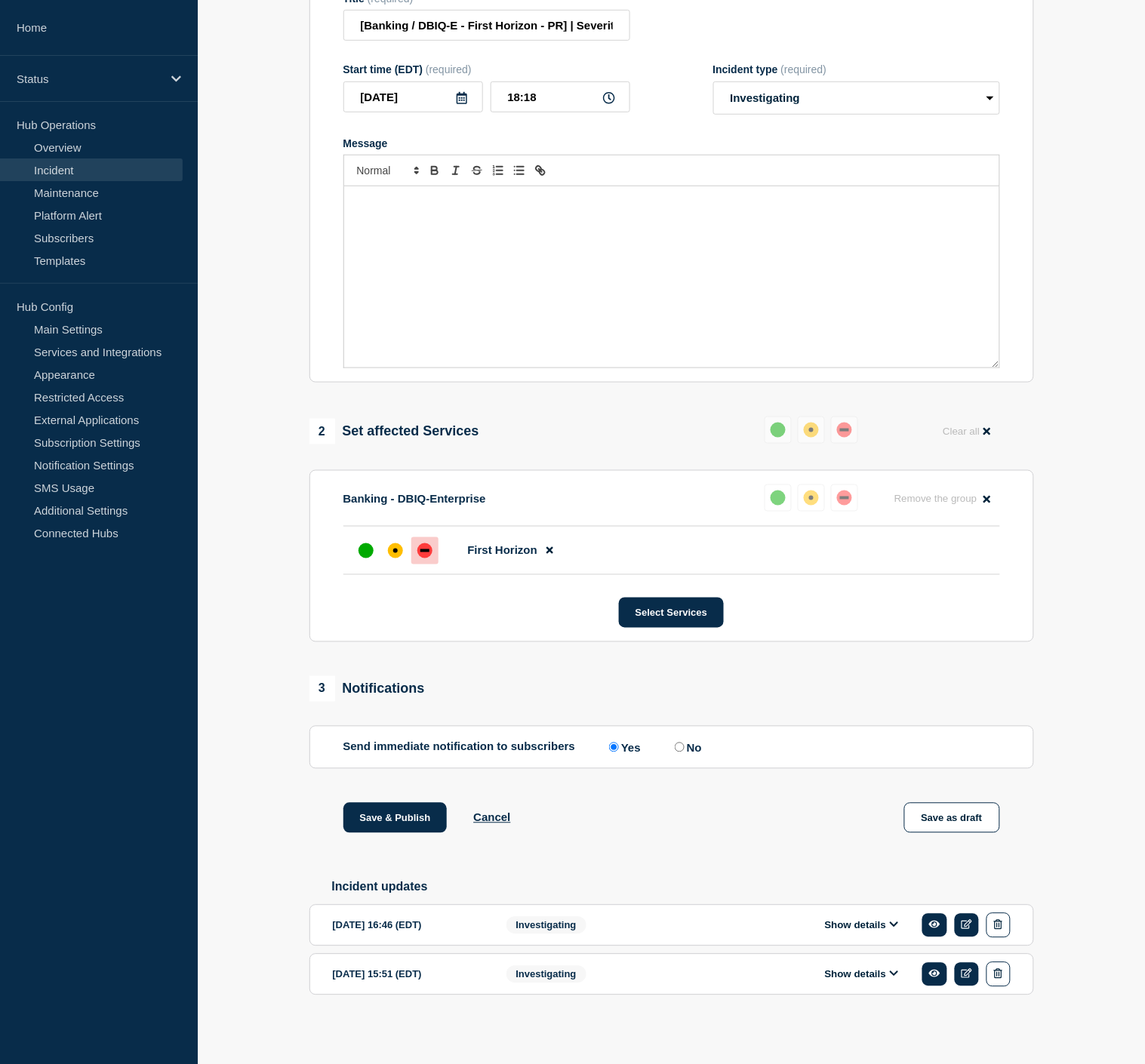
scroll to position [264, 0]
click at [861, 919] on button "Show details" at bounding box center [862, 924] width 83 height 13
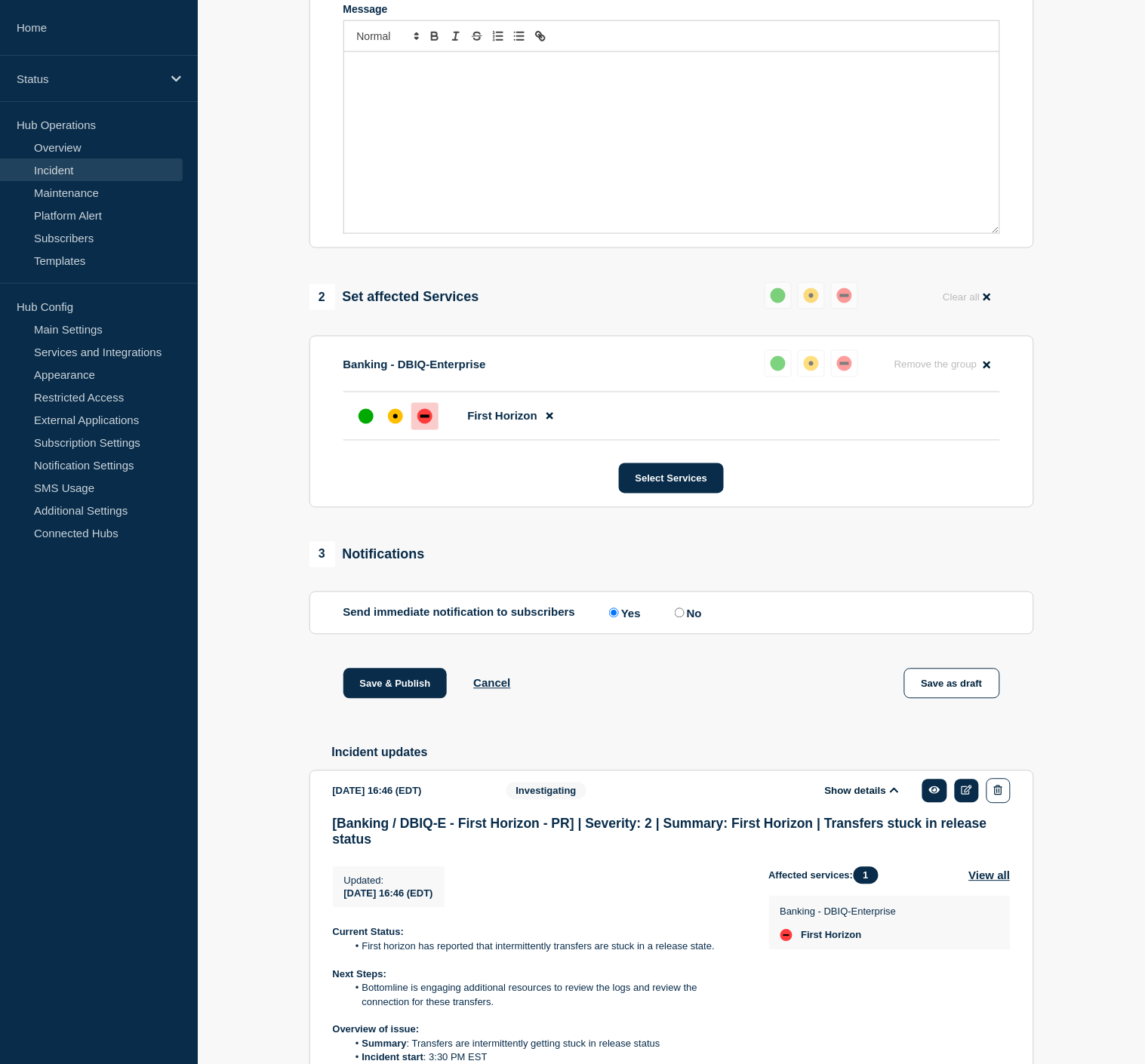
scroll to position [683, 0]
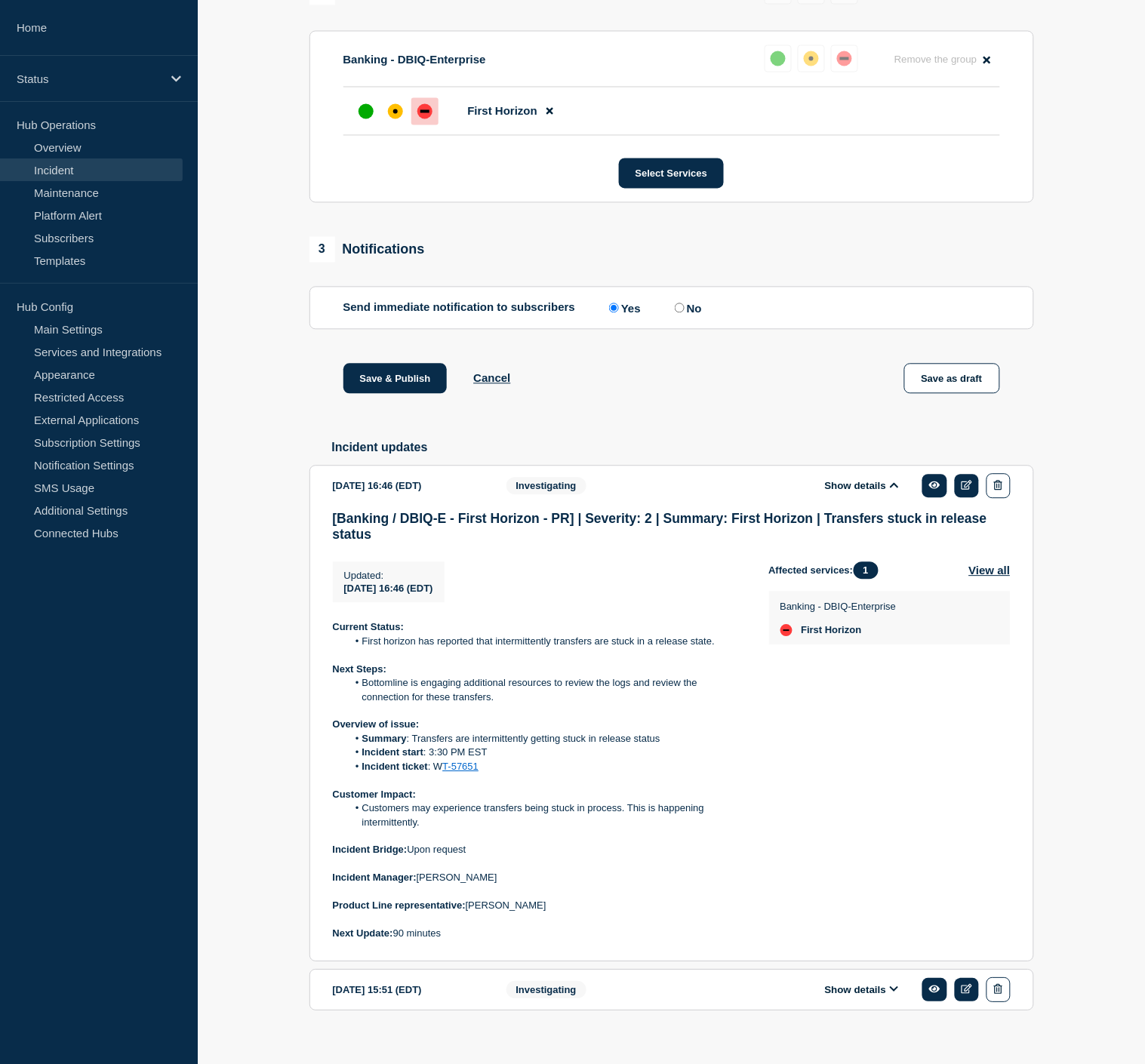
drag, startPoint x: 462, startPoint y: 951, endPoint x: 331, endPoint y: 649, distance: 329.2
click at [331, 649] on section "[DATE] 16:46 (EDT) Show details Investigating [Banking / DBIQ-E - First Horizon…" at bounding box center [671, 714] width 724 height 496
copy div "Current Status: First horizon has reported that intermittently transfers are st…"
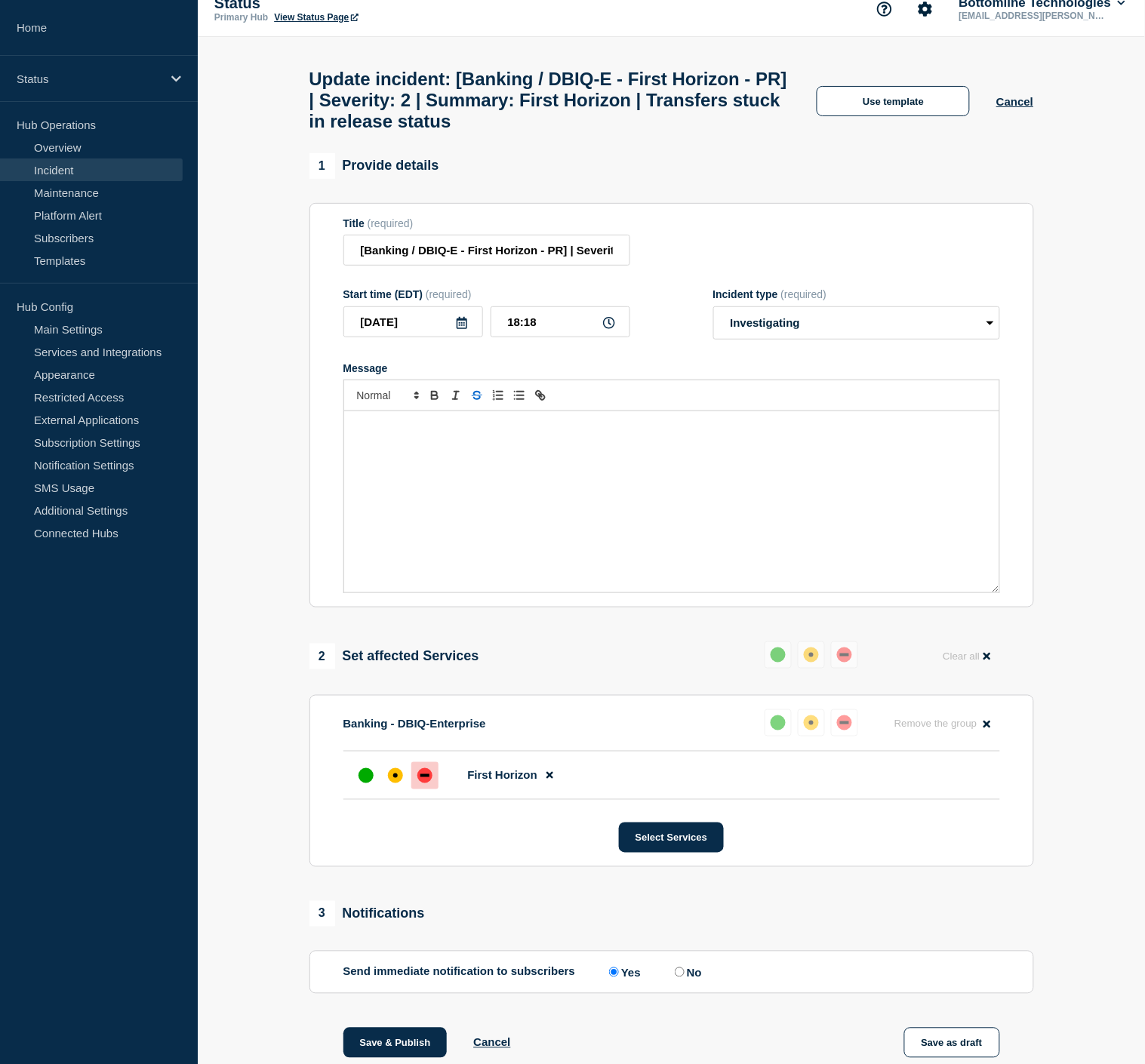
scroll to position [12, 0]
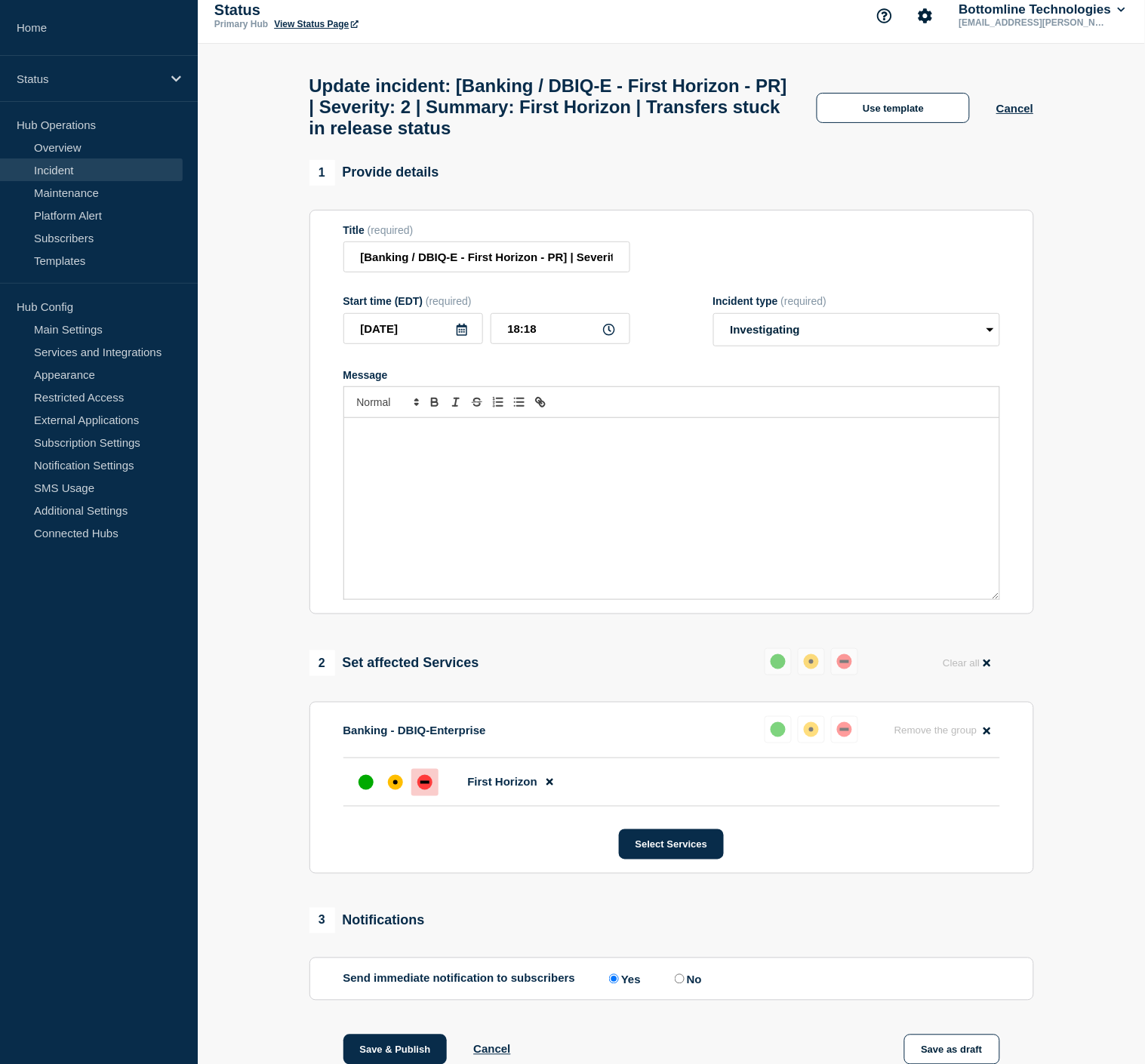
click at [438, 468] on div "Message" at bounding box center [671, 509] width 655 height 181
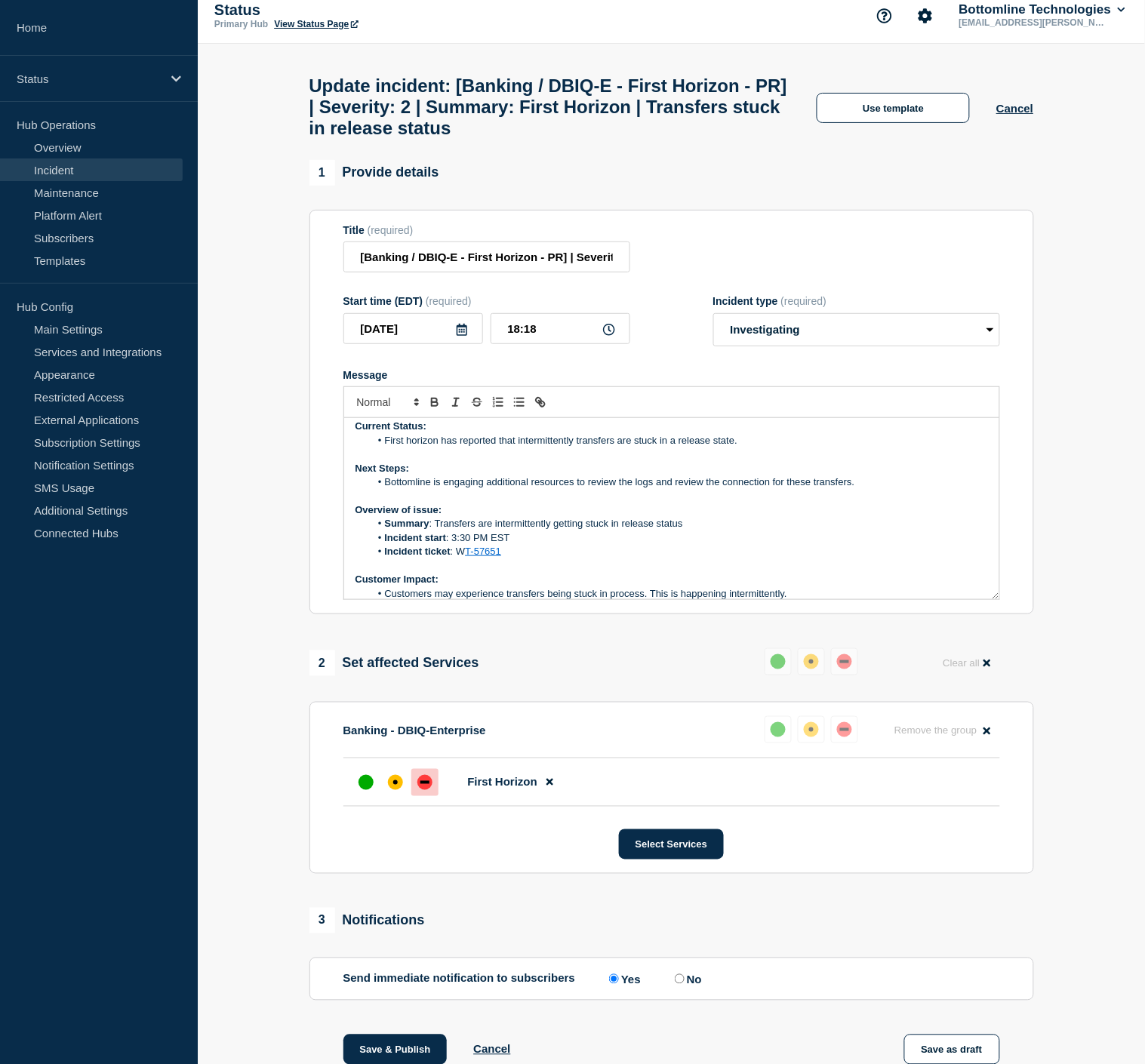
scroll to position [0, 0]
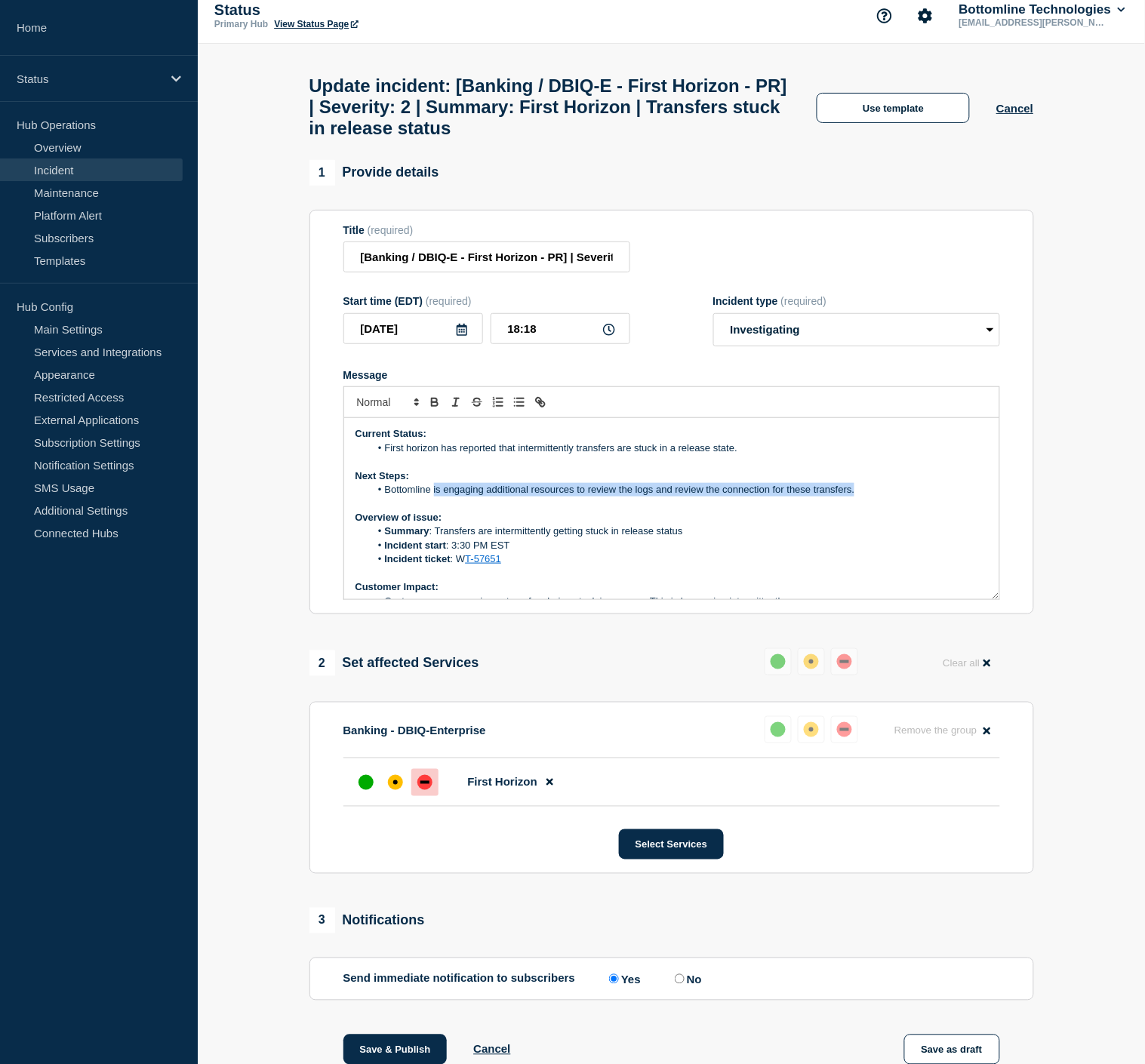
drag, startPoint x: 880, startPoint y: 504, endPoint x: 433, endPoint y: 508, distance: 447.0
click at [433, 496] on li "Bottomline is engaging additional resources to review the logs and review the c…" at bounding box center [679, 489] width 618 height 14
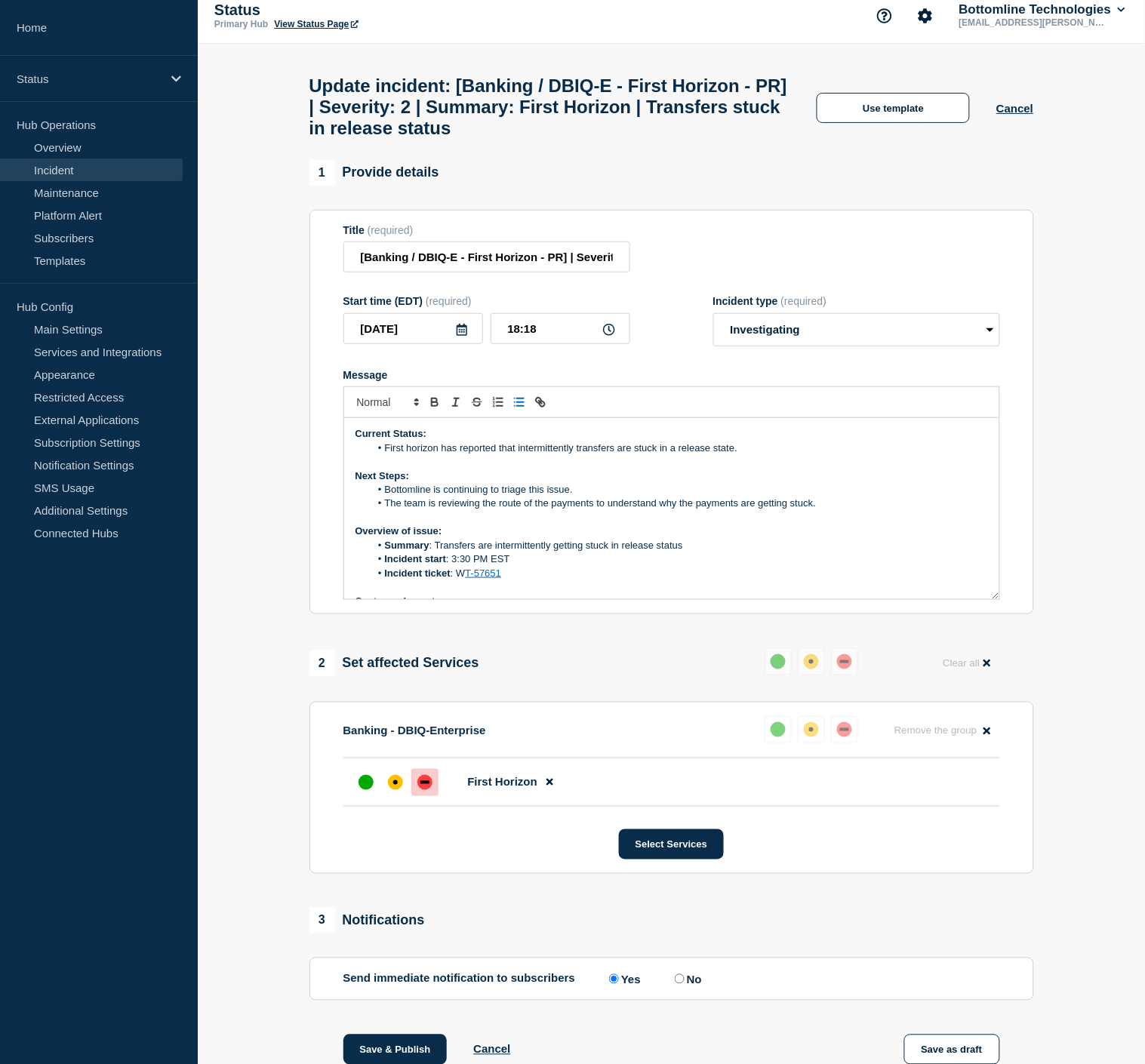
click at [769, 455] on li "First horizon has reported that intermittently transfers are stuck in a release…" at bounding box center [679, 447] width 618 height 14
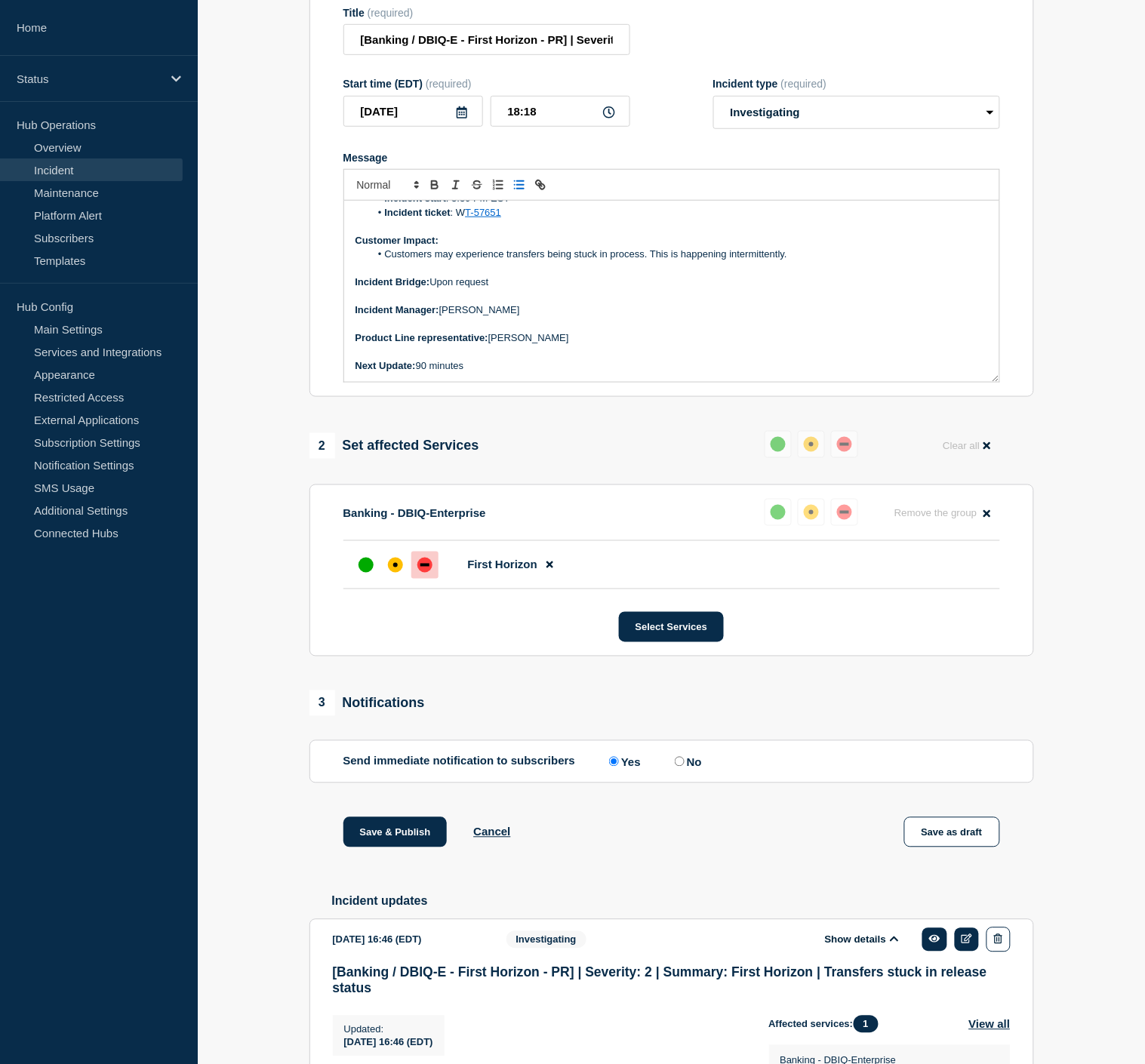
scroll to position [264, 0]
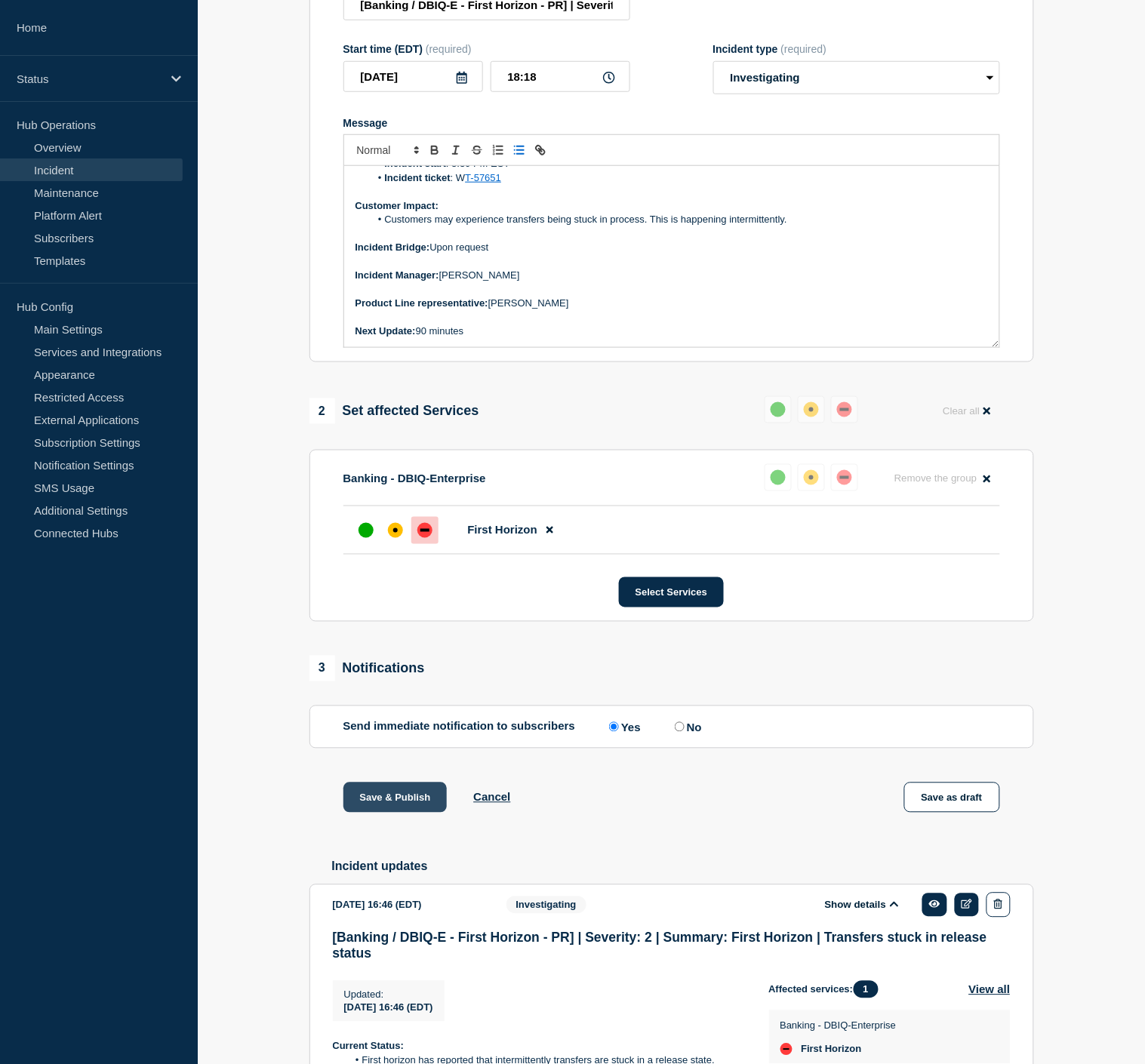
click at [405, 812] on button "Save & Publish" at bounding box center [394, 797] width 104 height 30
